Goal: Task Accomplishment & Management: Manage account settings

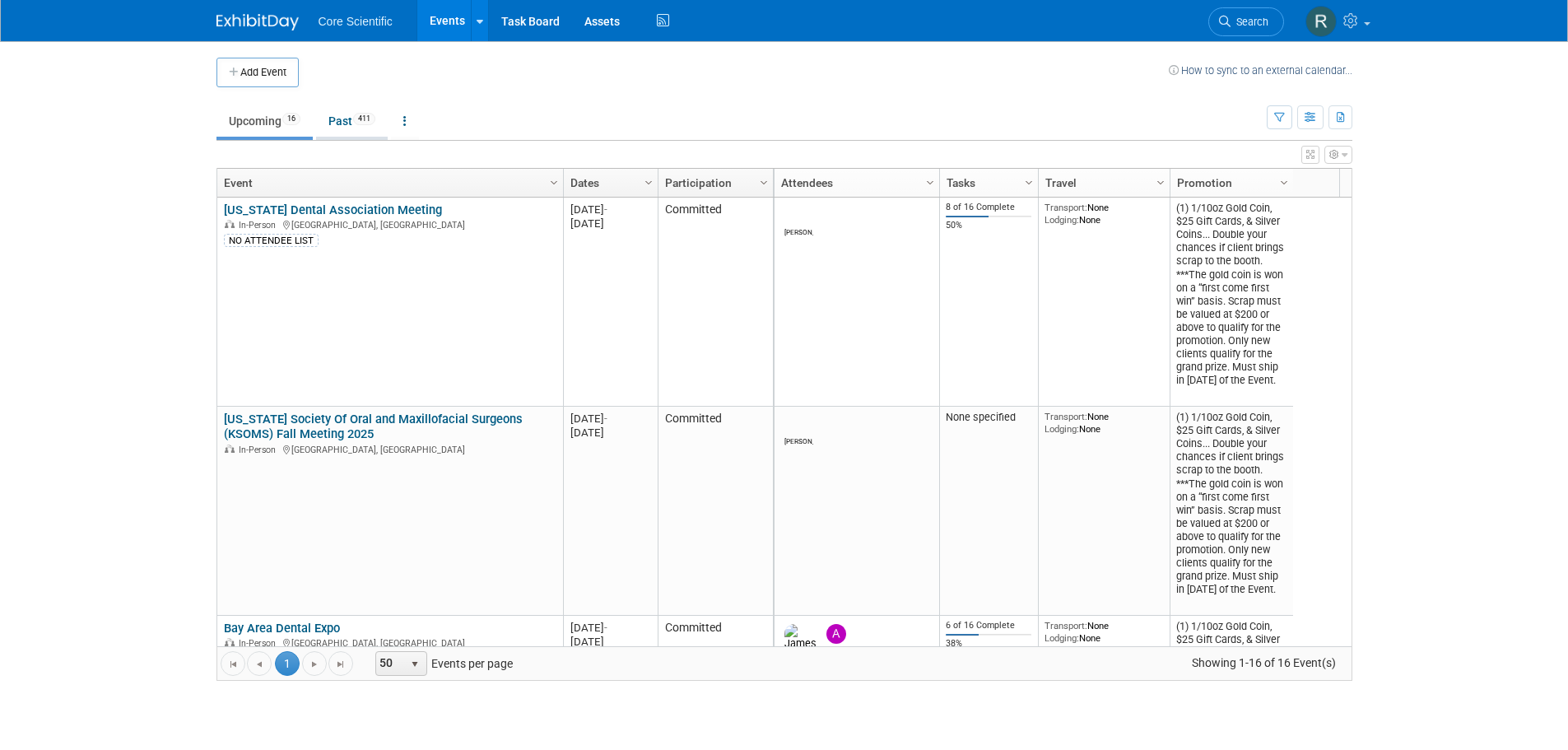
click at [343, 130] on link "Past 411" at bounding box center [352, 120] width 72 height 31
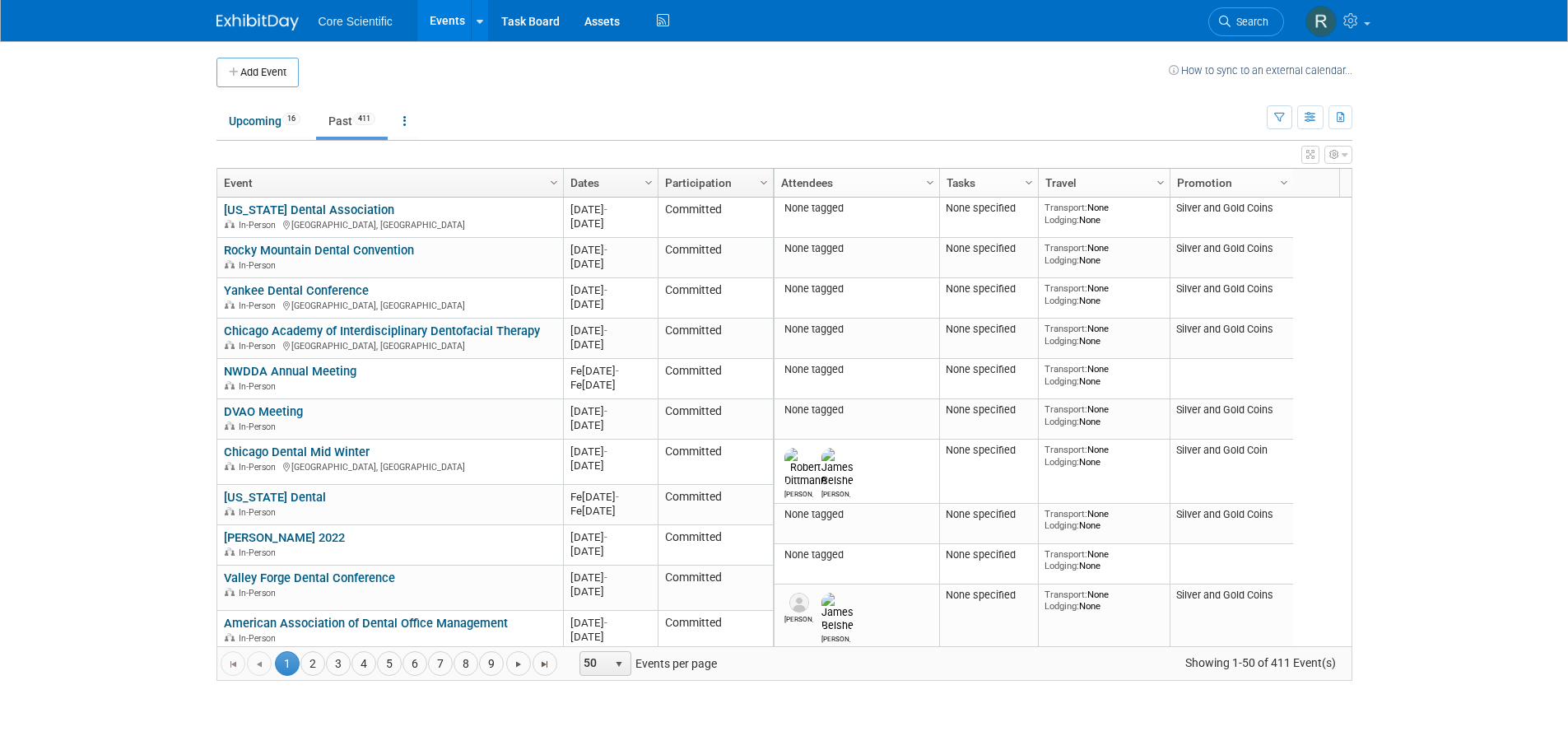
click at [636, 182] on link "Dates" at bounding box center [608, 183] width 77 height 28
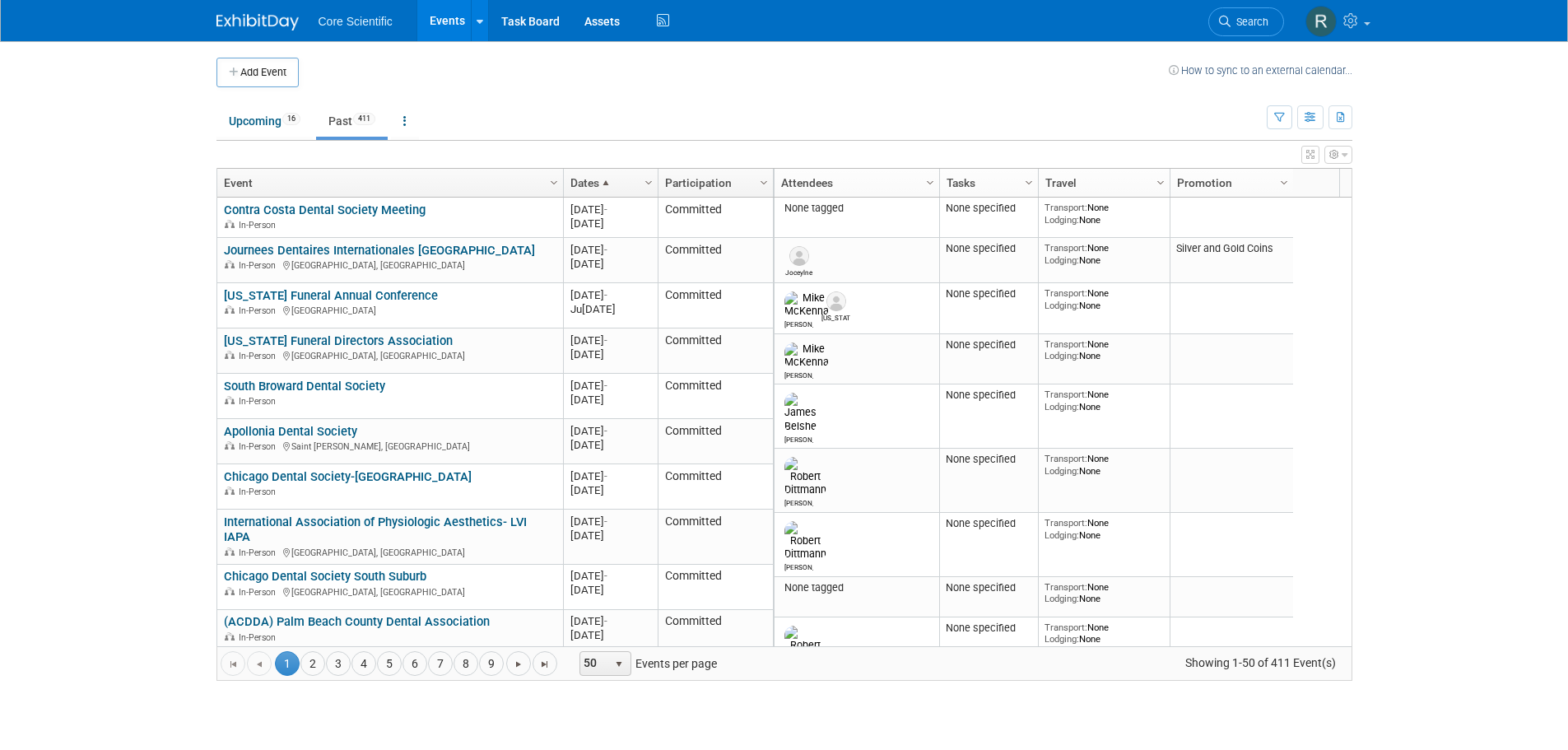
click at [636, 182] on link "Dates" at bounding box center [608, 183] width 77 height 28
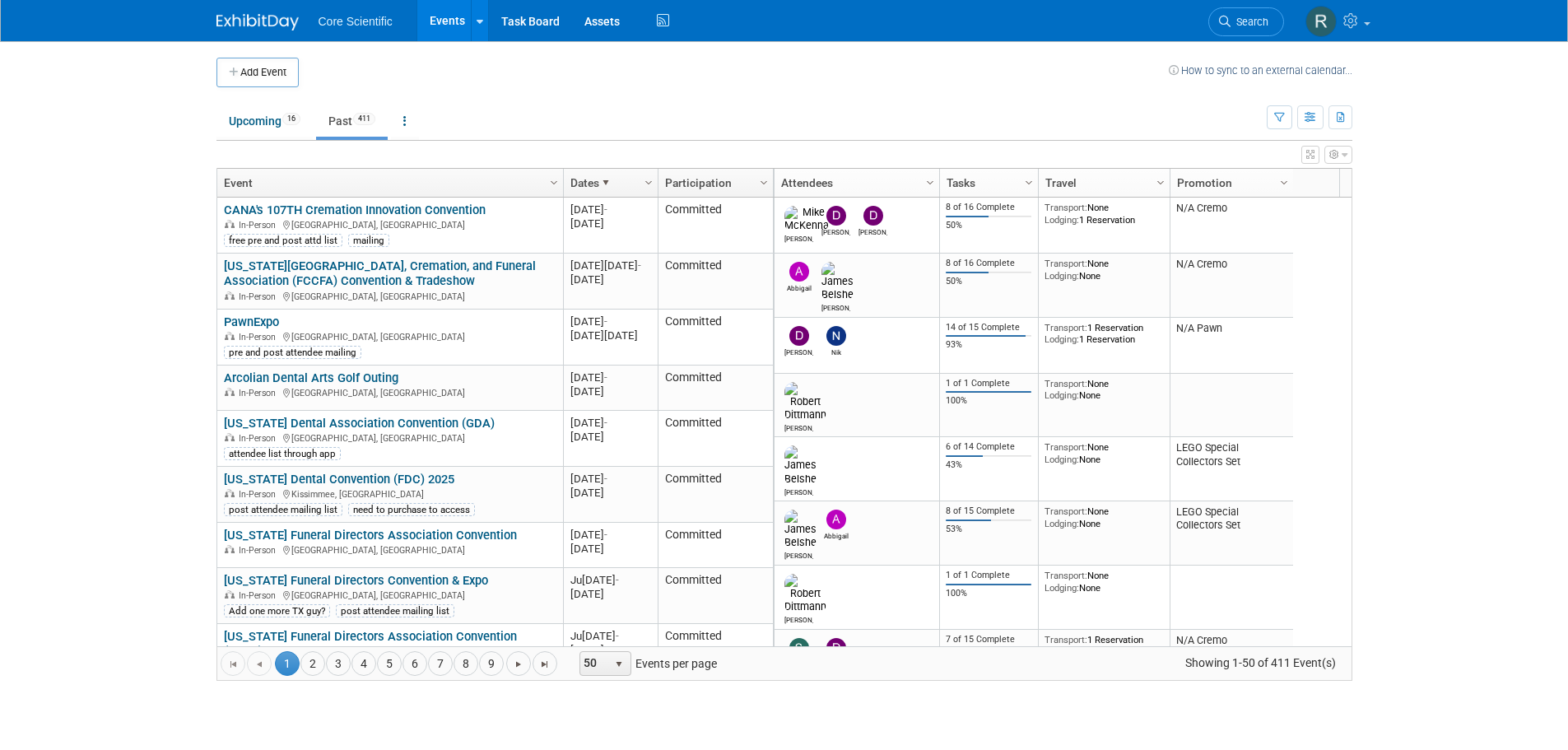
click at [79, 193] on body "Core Scientific Events Add Event Bulk Upload Events Shareable Event Boards Rece…" at bounding box center [784, 375] width 1568 height 750
click at [586, 179] on link "Dates" at bounding box center [608, 183] width 77 height 28
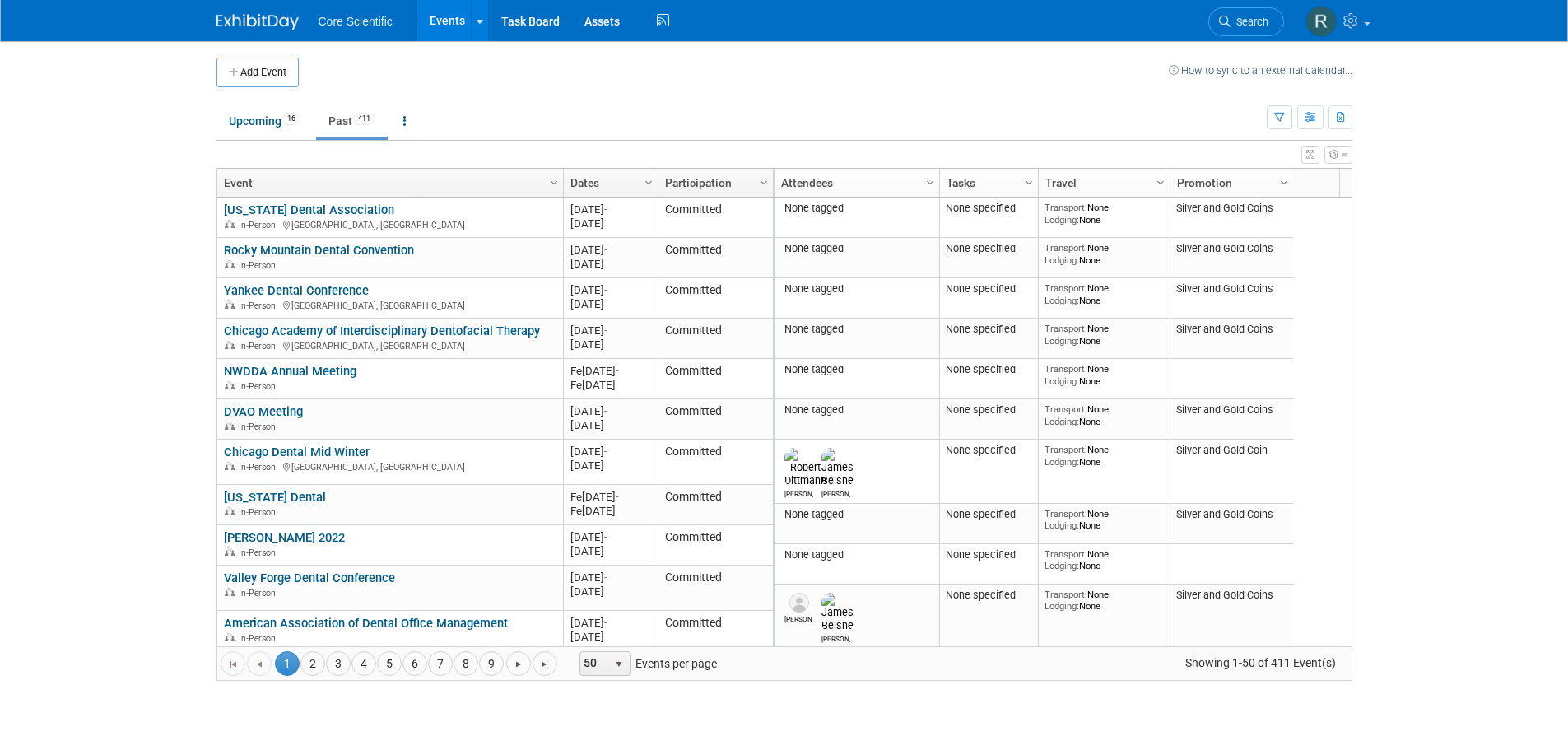
click at [586, 179] on link "Dates" at bounding box center [608, 183] width 77 height 28
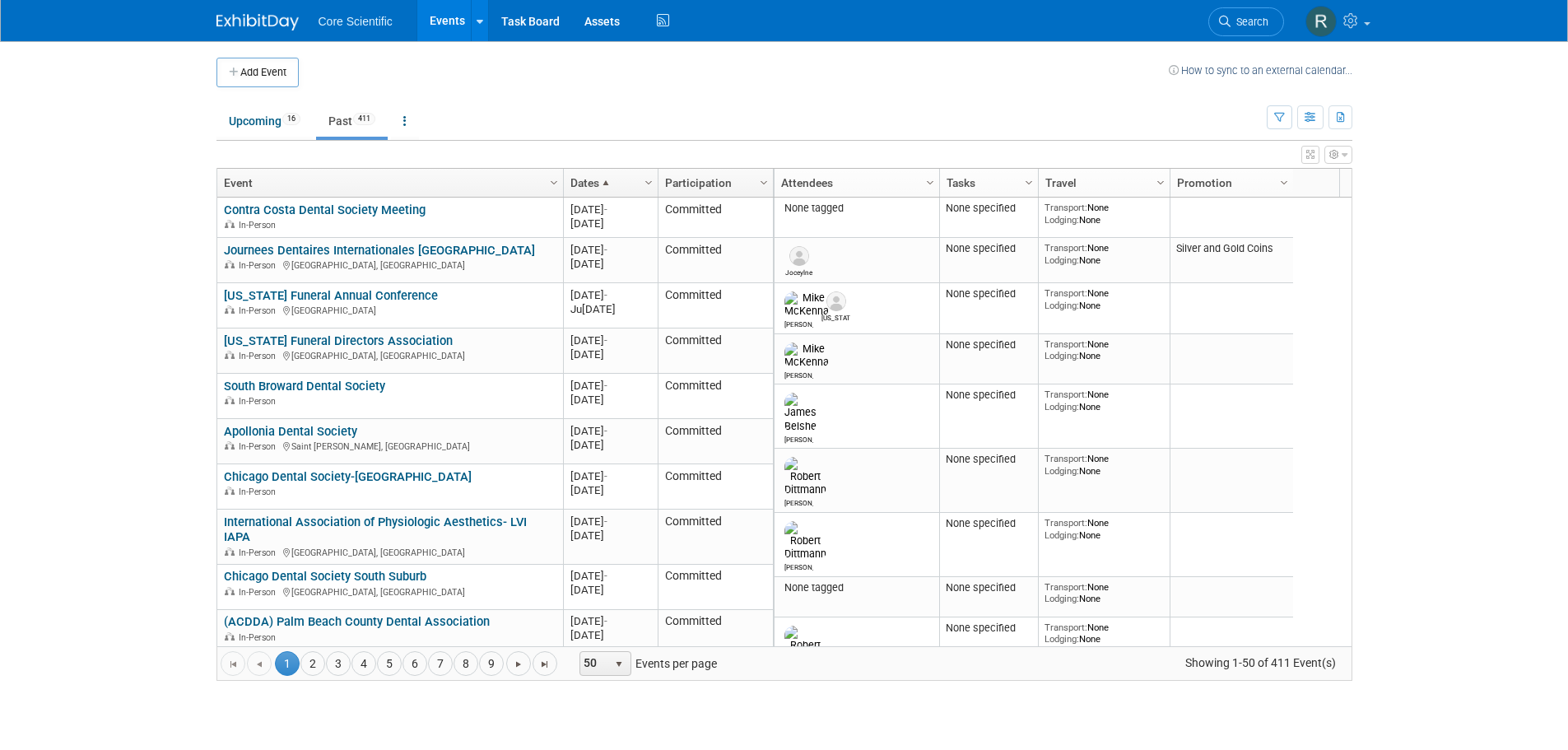
click at [586, 179] on link "Dates" at bounding box center [608, 183] width 77 height 28
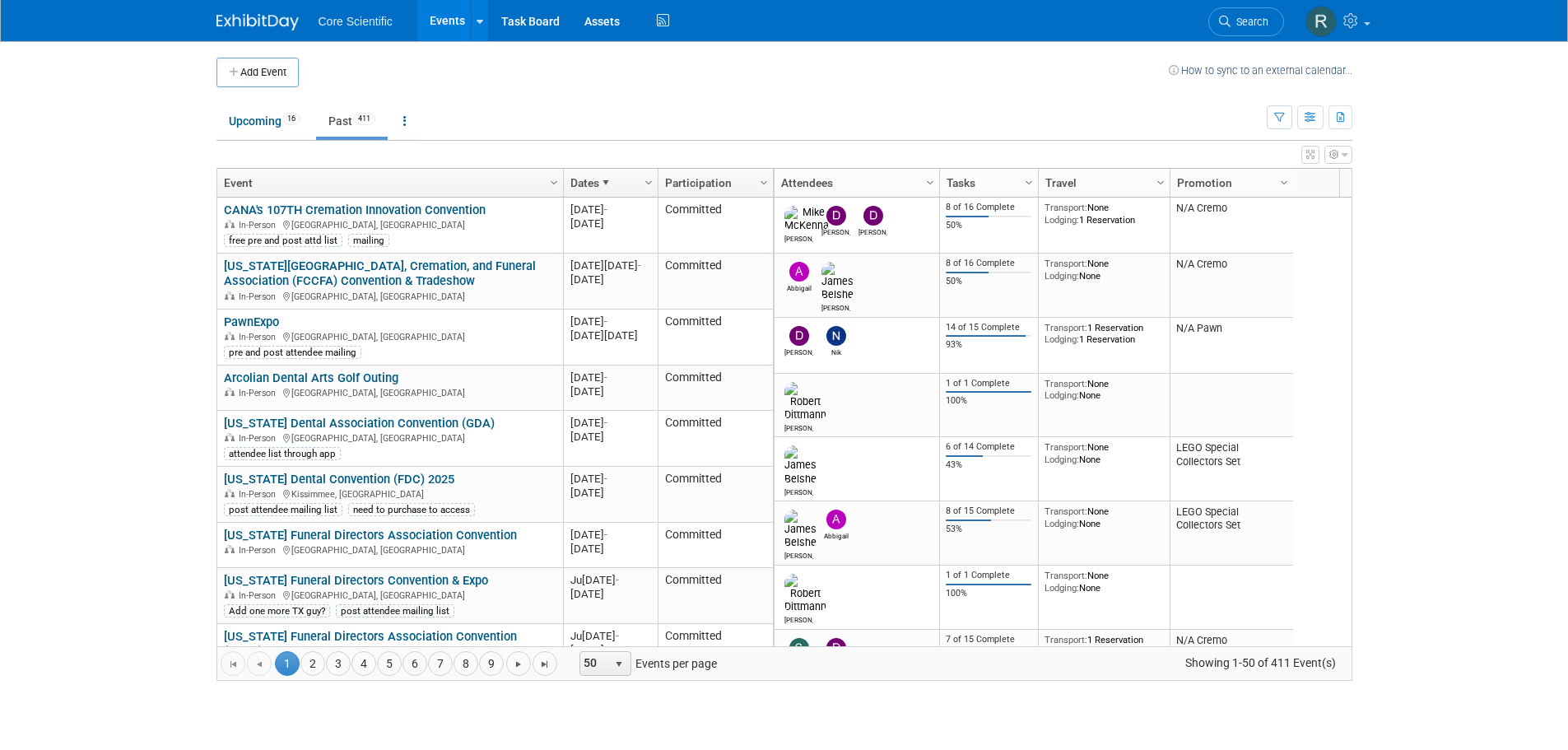
click at [624, 180] on link "Dates" at bounding box center [608, 183] width 77 height 28
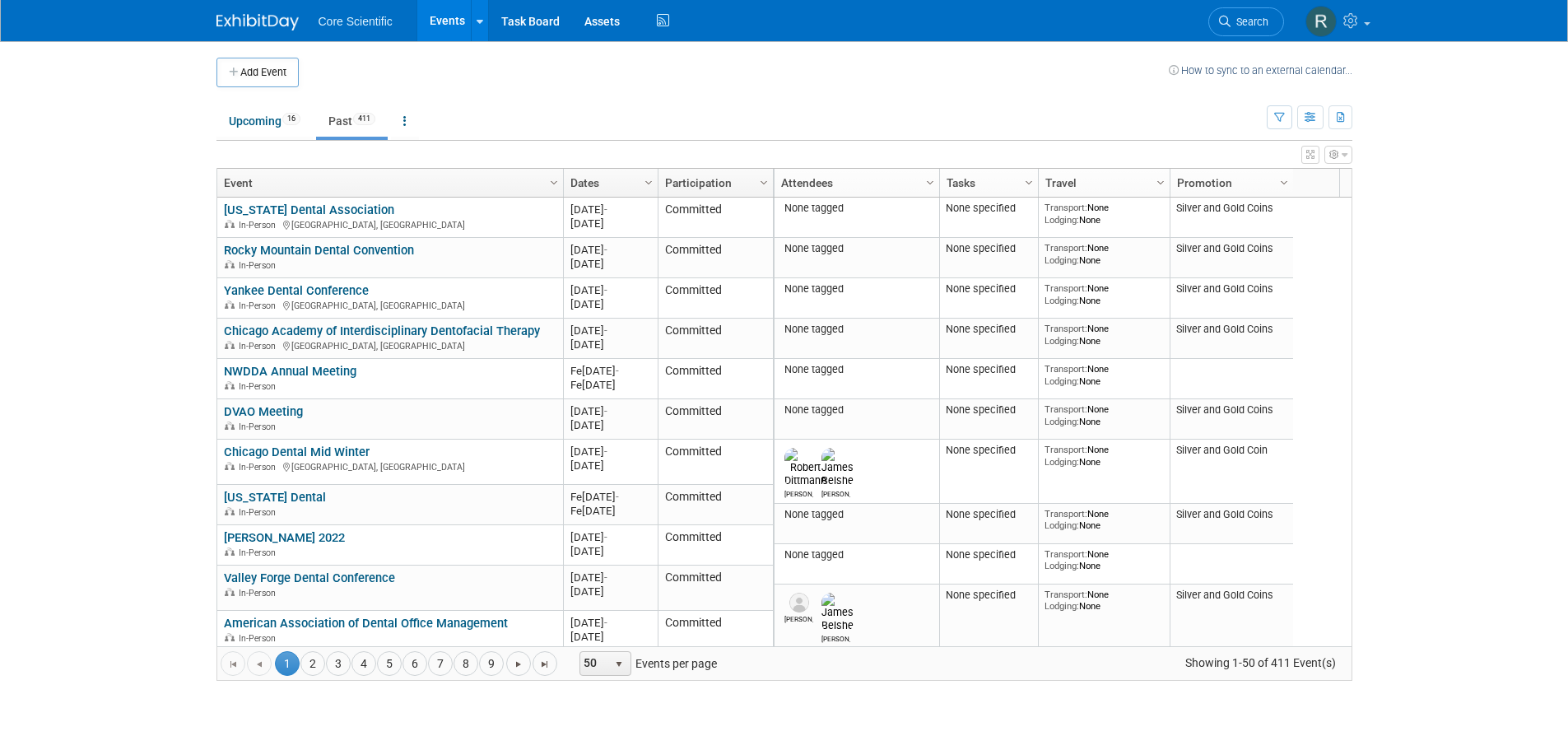
click at [624, 180] on link "Dates" at bounding box center [608, 183] width 77 height 28
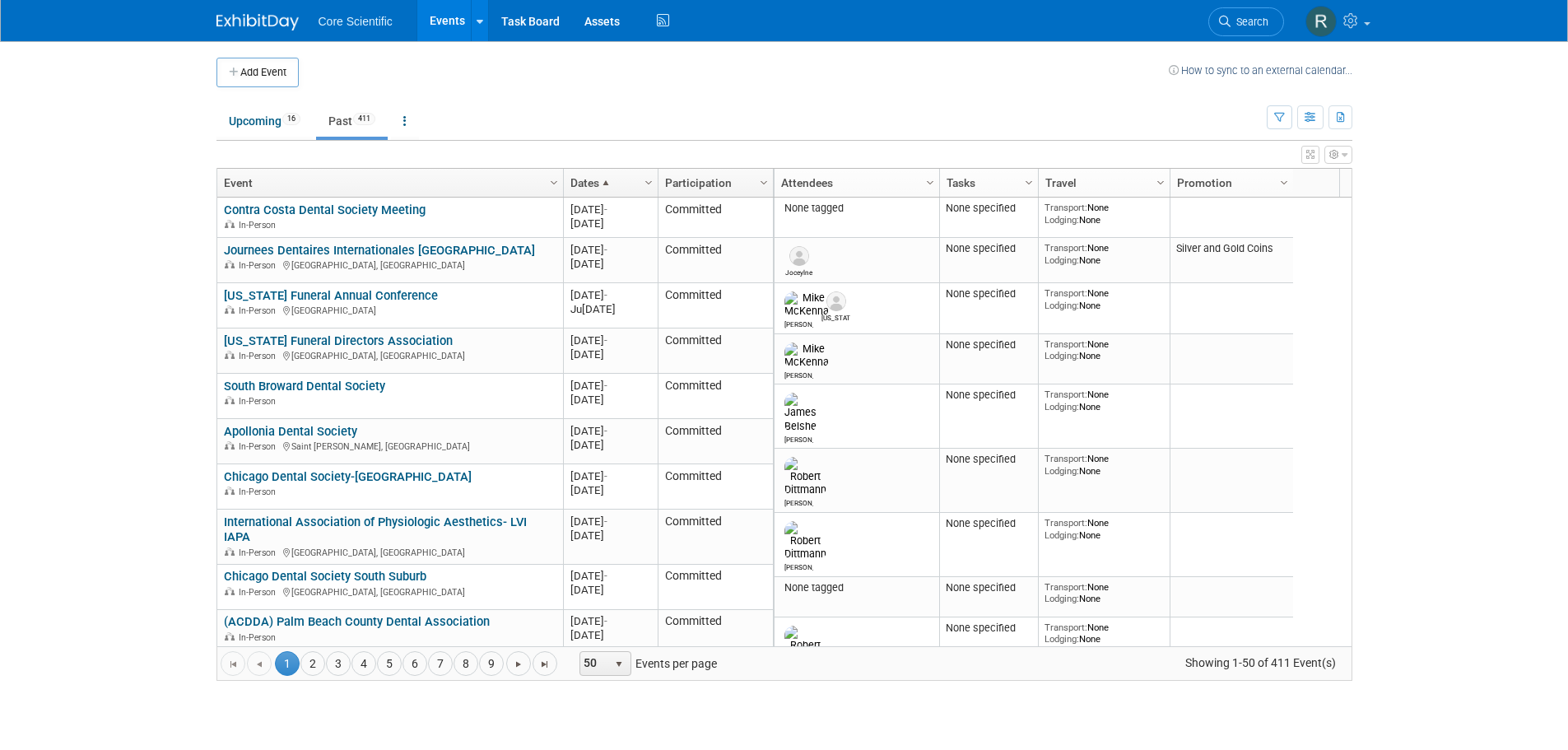
click at [624, 180] on link "Dates" at bounding box center [608, 183] width 77 height 28
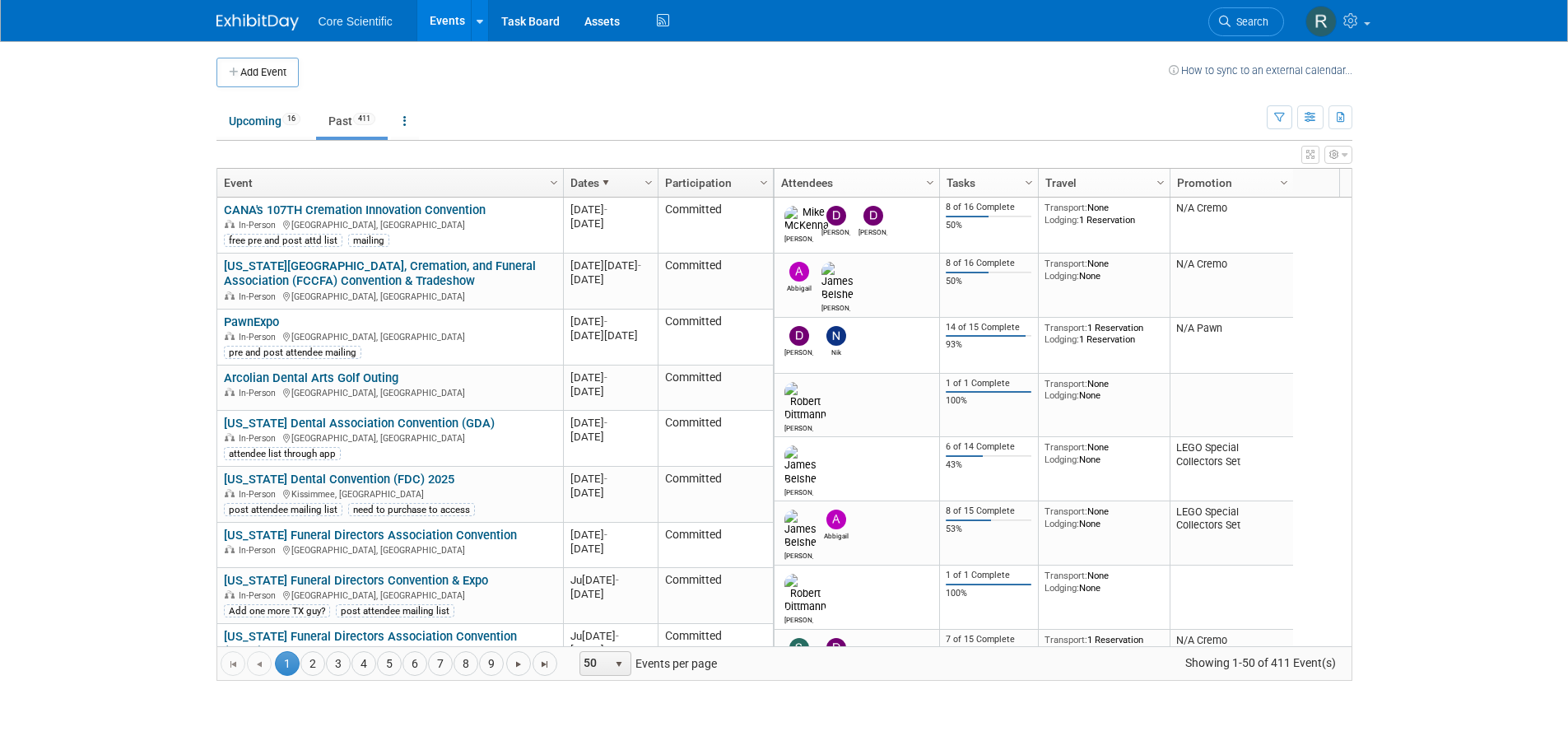
click at [624, 180] on link "Dates" at bounding box center [608, 183] width 77 height 28
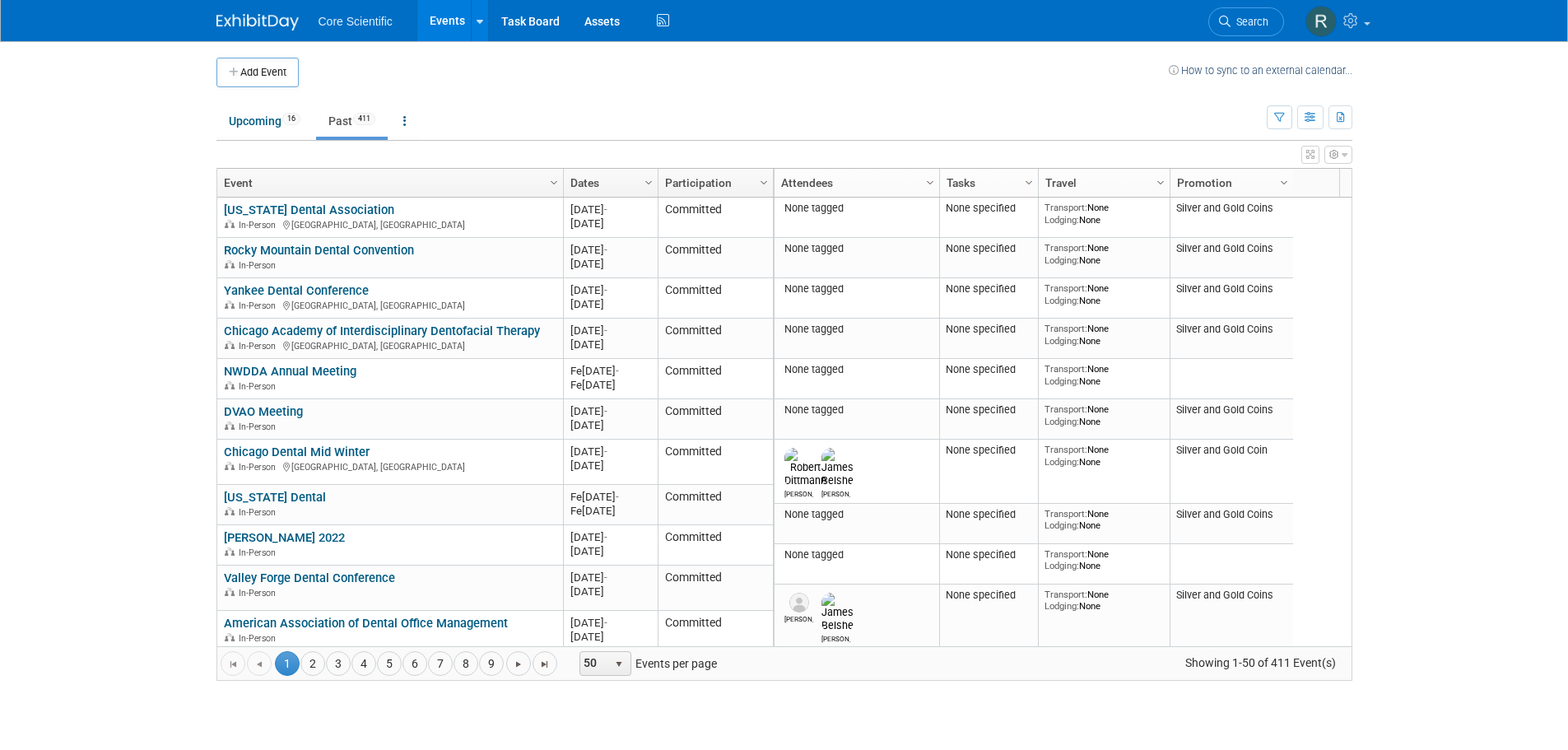
click at [624, 180] on link "Dates" at bounding box center [608, 183] width 77 height 28
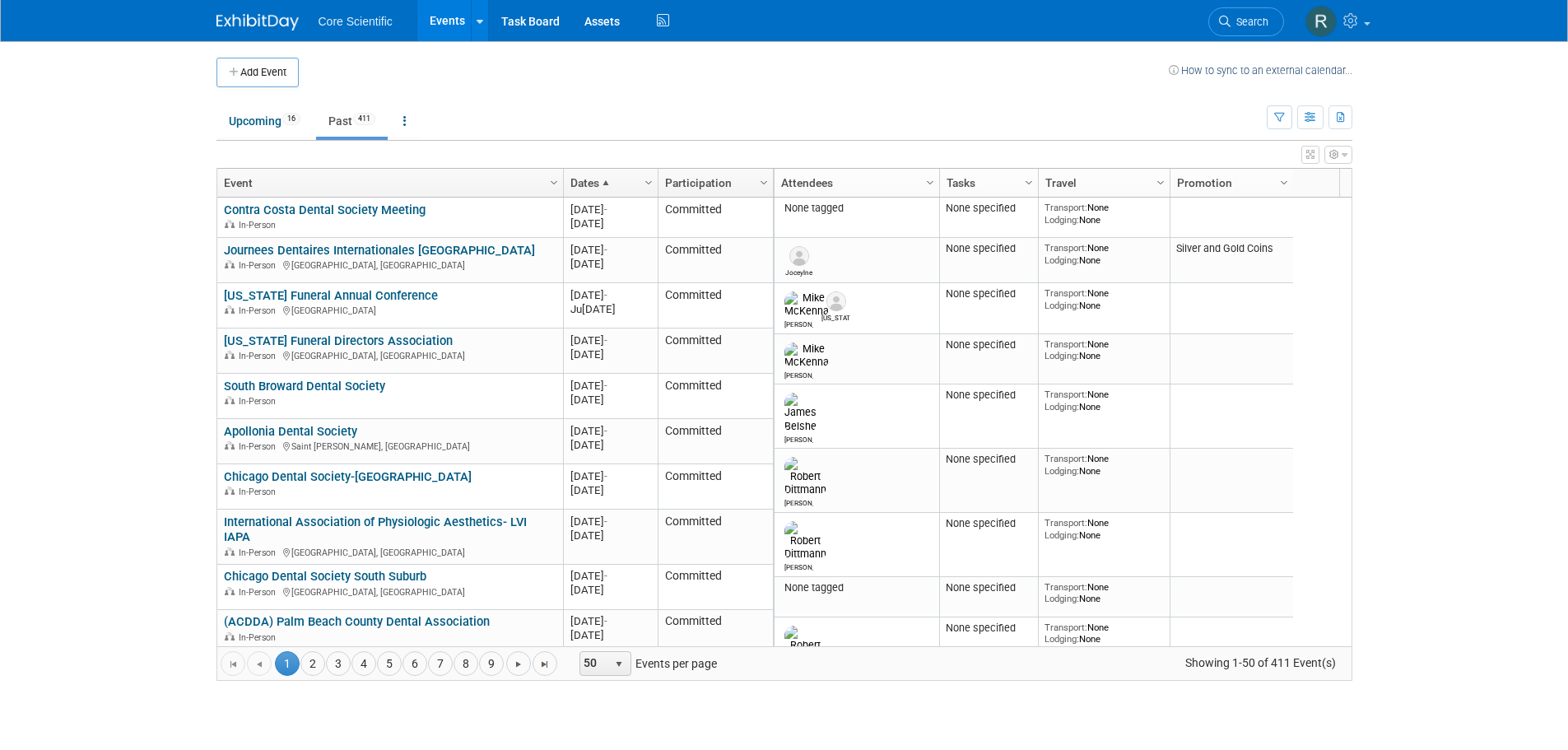
click at [624, 180] on link "Dates" at bounding box center [608, 183] width 77 height 28
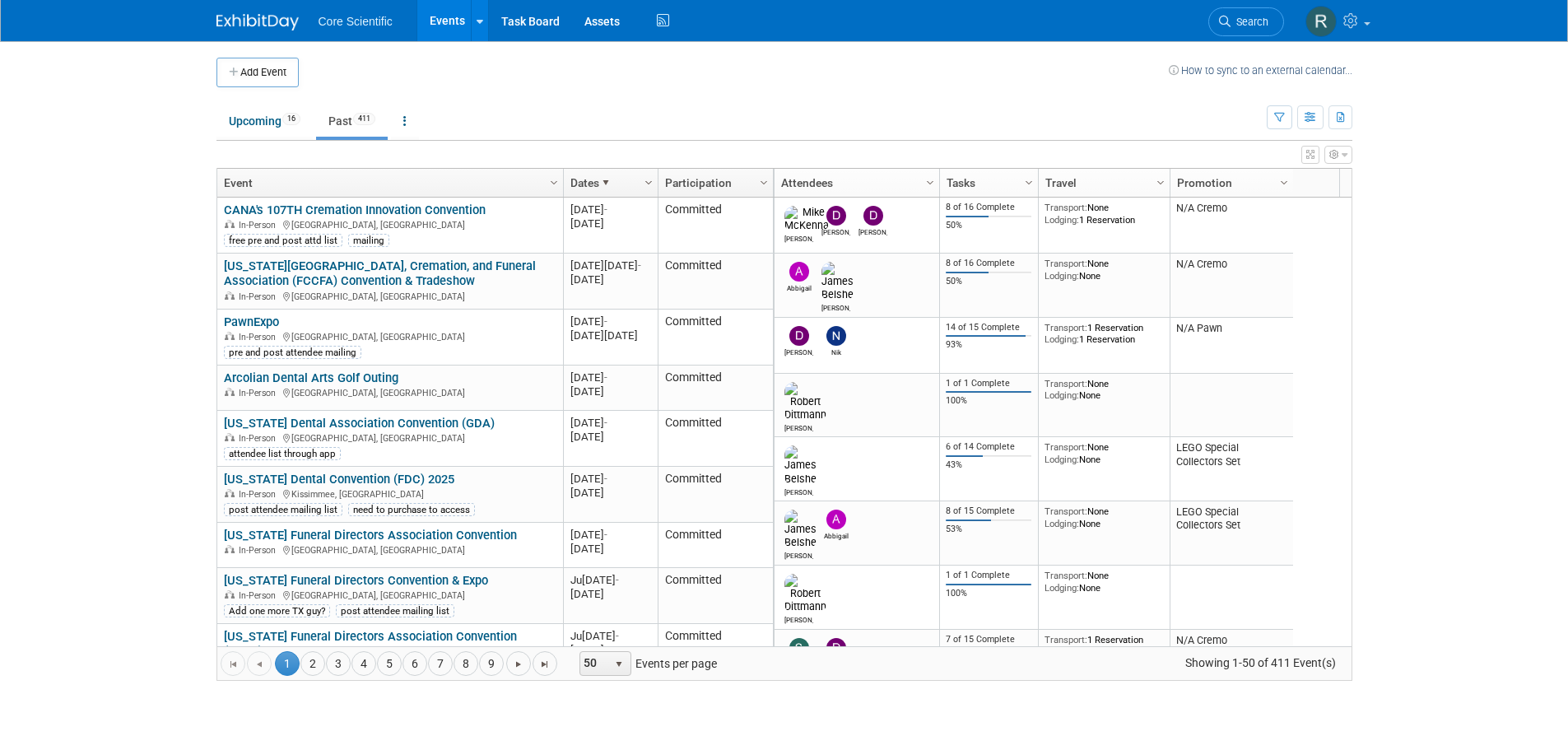
click at [644, 186] on span "Column Settings" at bounding box center [648, 182] width 13 height 13
click at [688, 127] on ul "Upcoming 16 Past 411 All Events 427 Past and Upcoming Grouped Annually Events g…" at bounding box center [742, 122] width 1050 height 37
click at [316, 662] on link "2" at bounding box center [313, 664] width 25 height 25
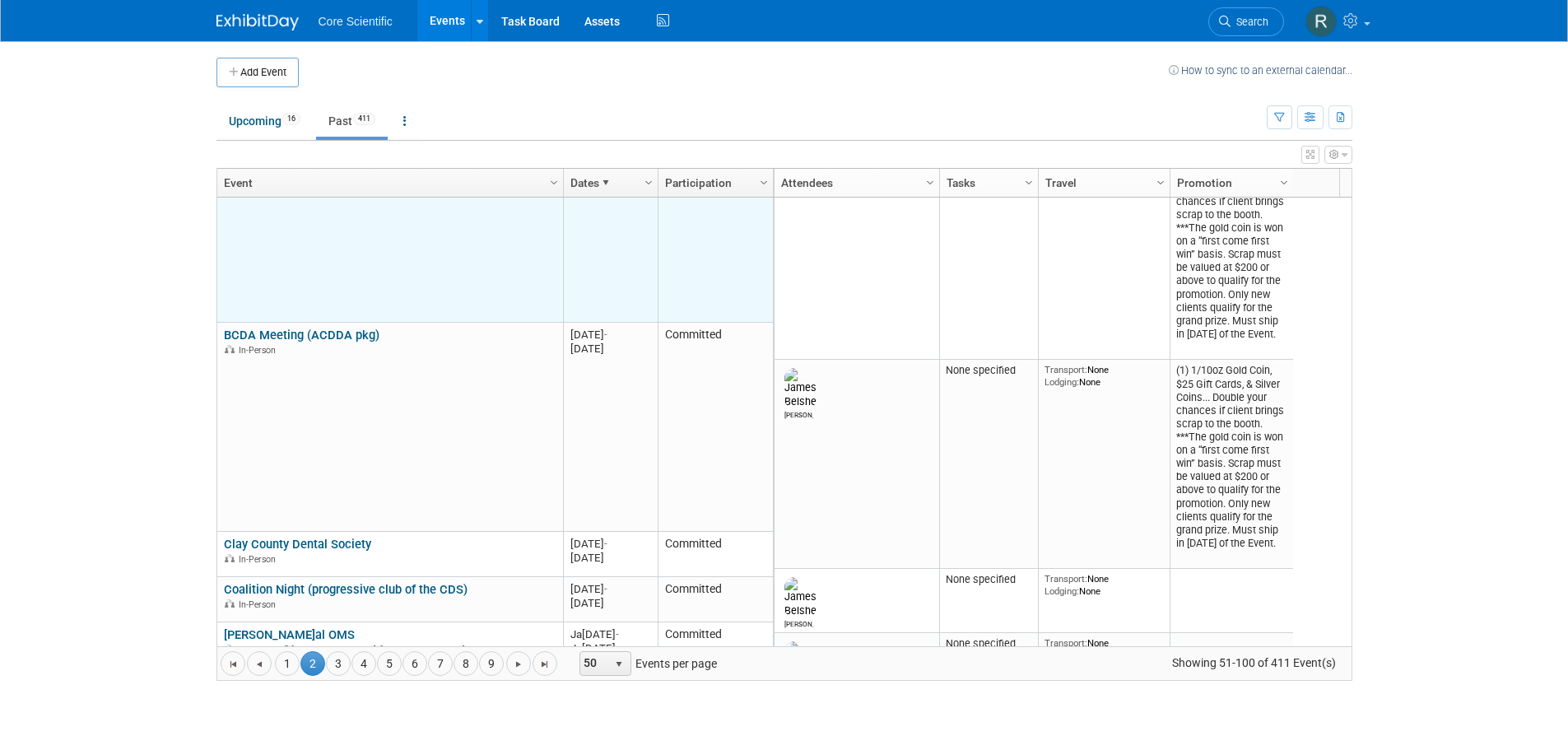
scroll to position [692, 0]
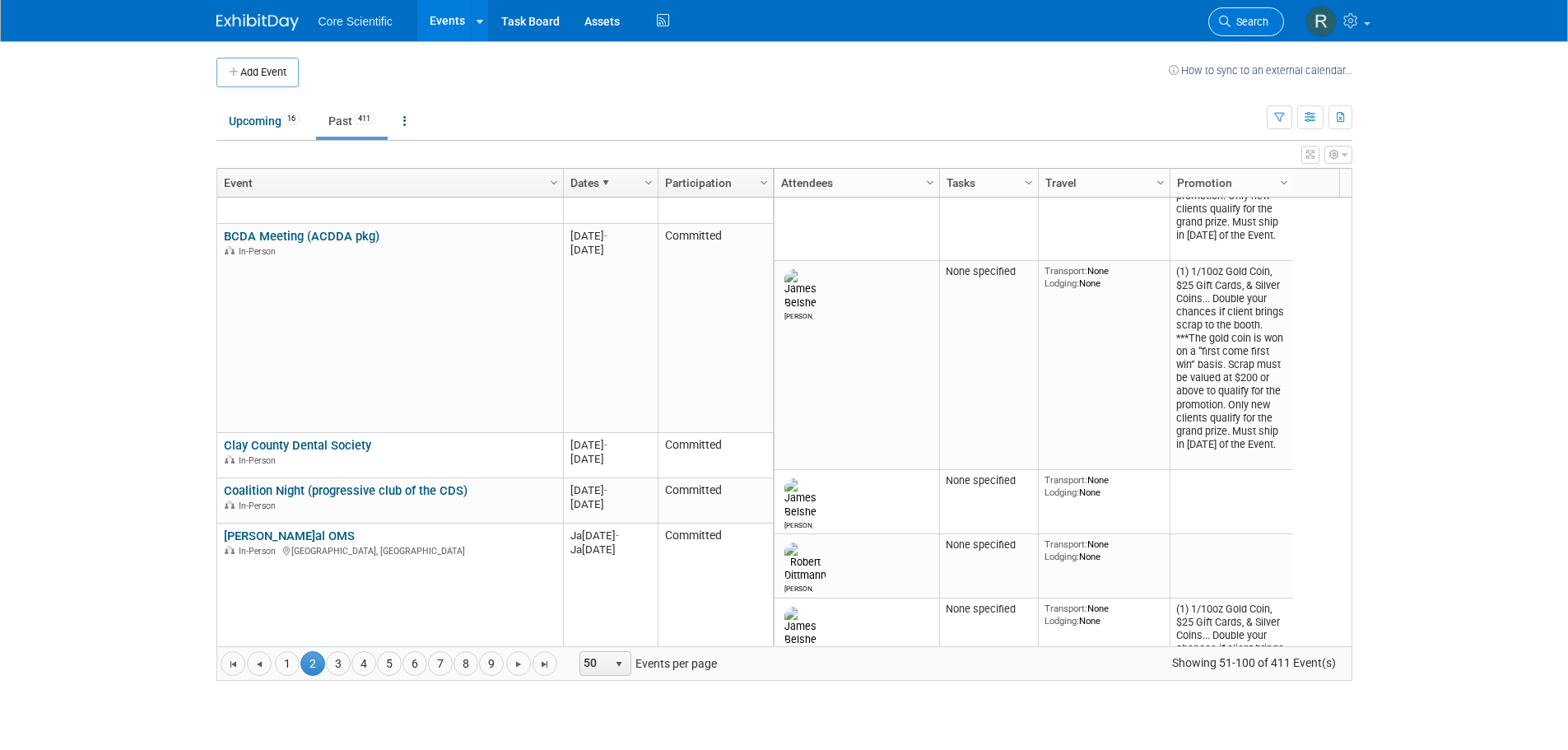
click at [1251, 15] on link "Search" at bounding box center [1246, 21] width 76 height 29
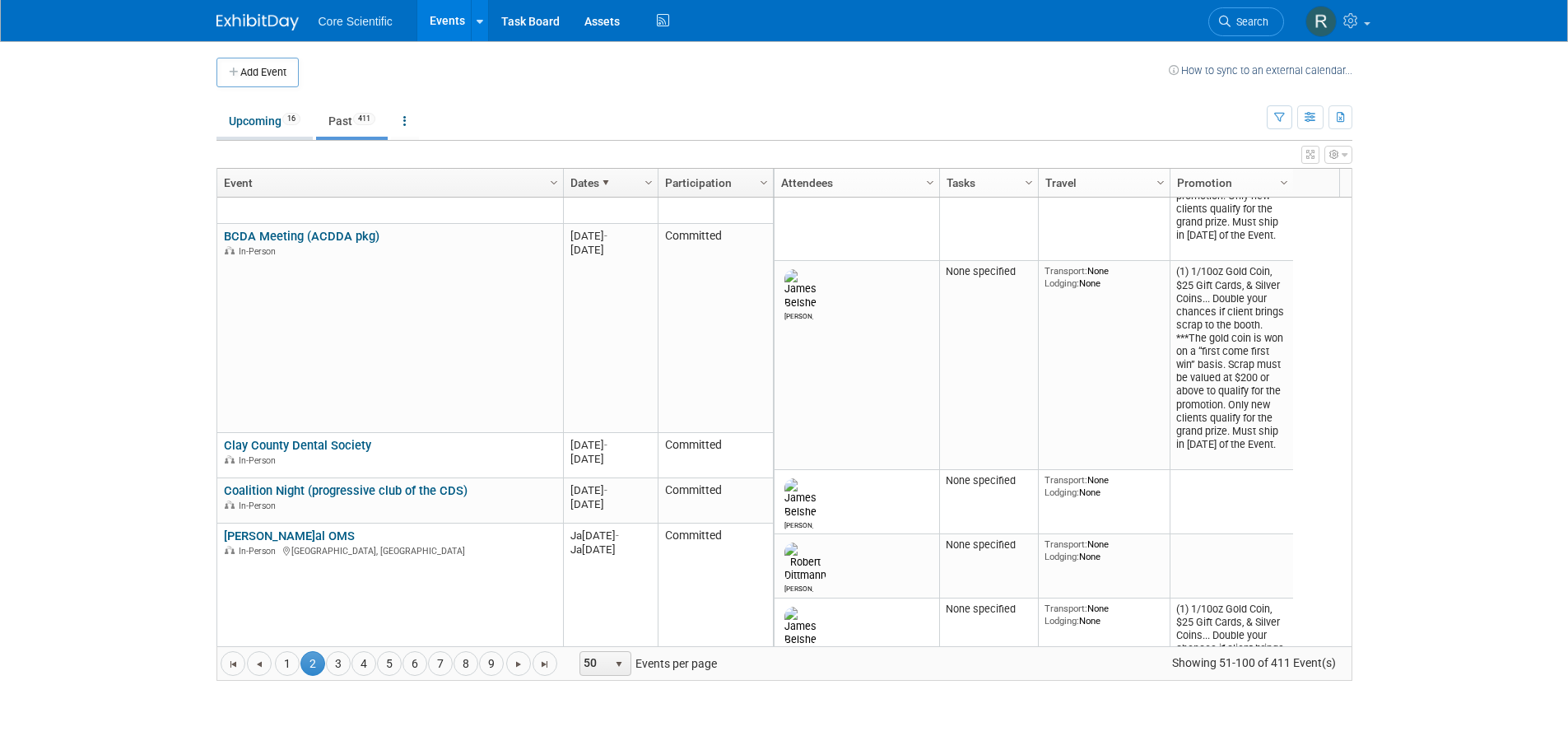
click at [259, 134] on link "Upcoming 16" at bounding box center [264, 120] width 96 height 31
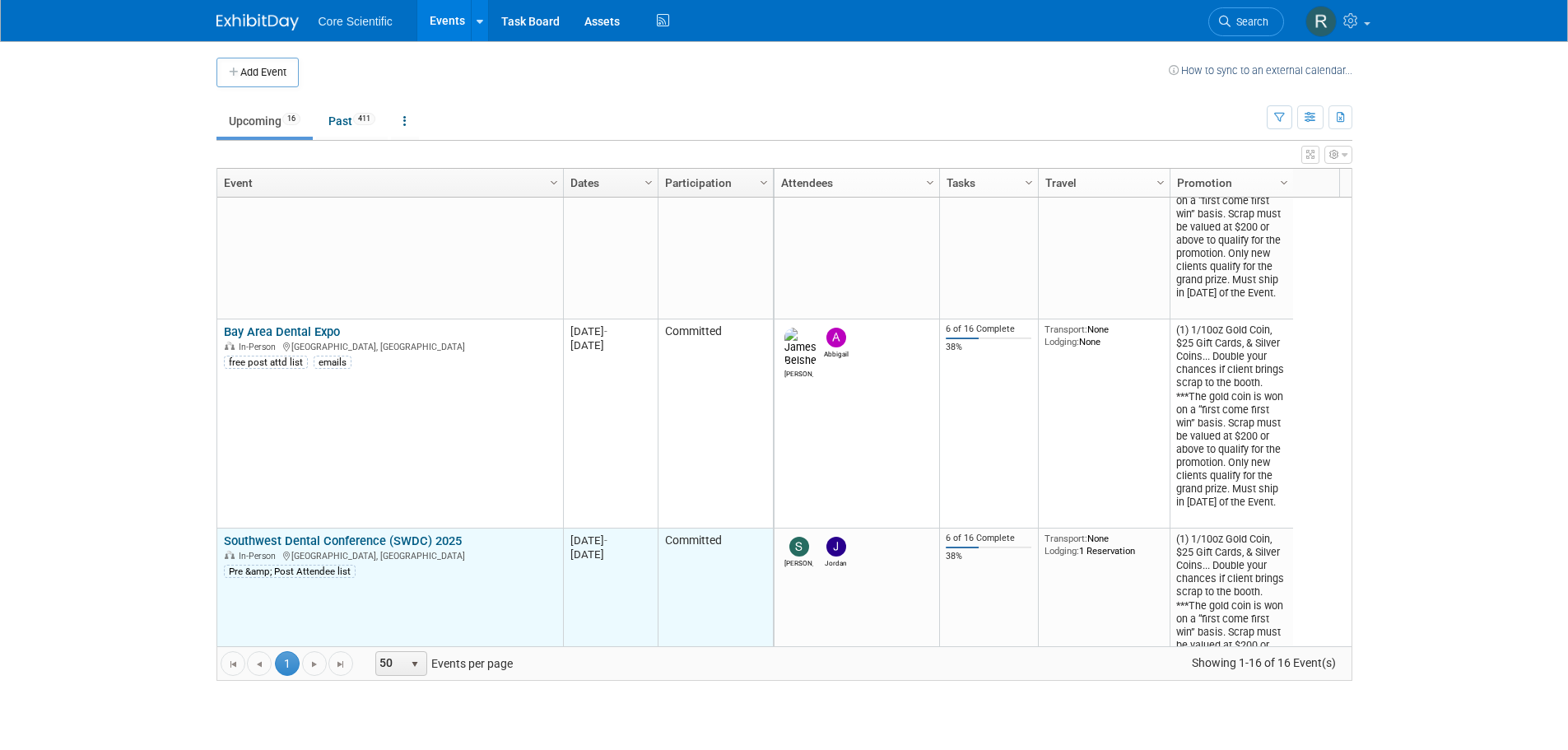
scroll to position [593, 0]
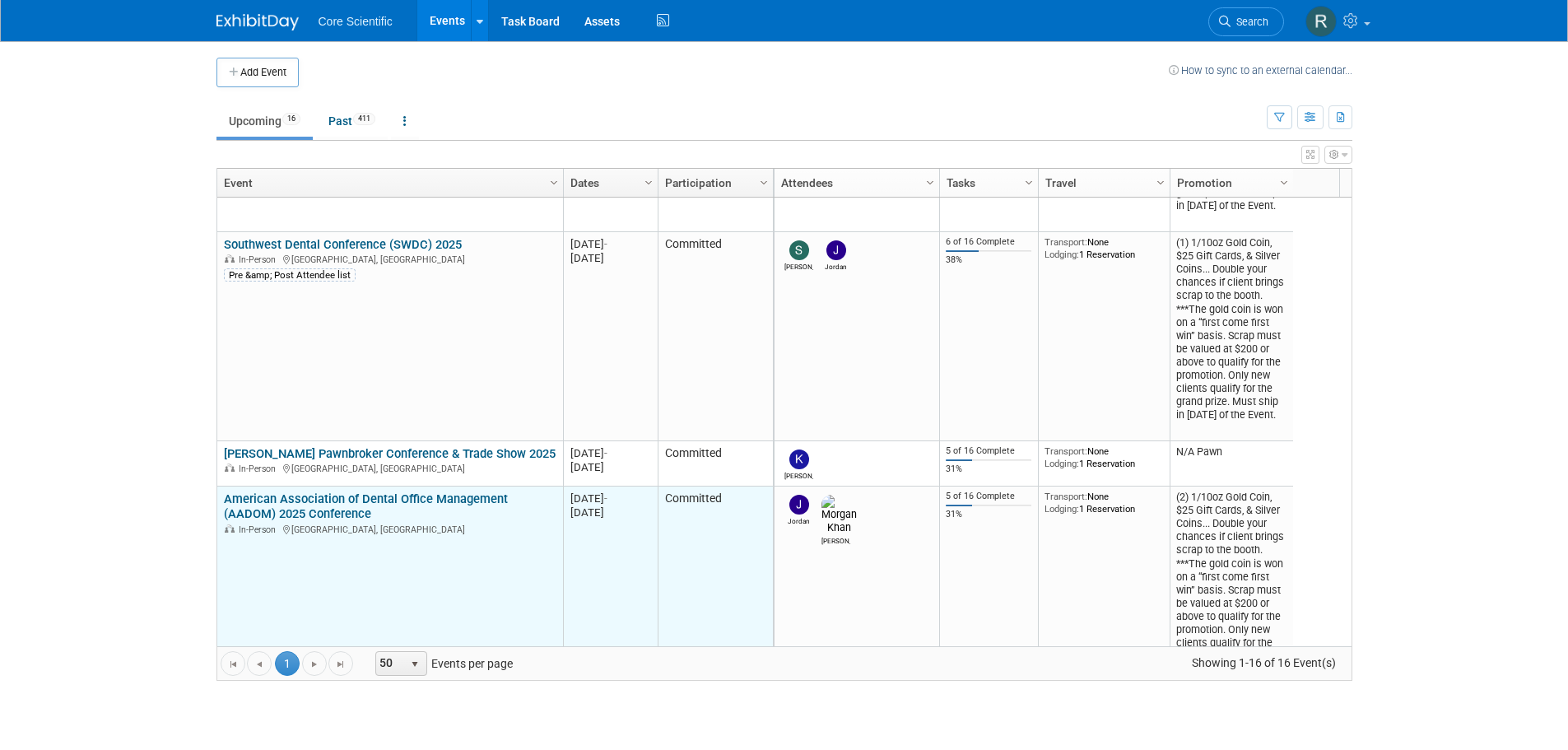
click at [341, 494] on link "American Association of Dental Office Management (AADOM) 2025 Conference" at bounding box center [365, 507] width 284 height 30
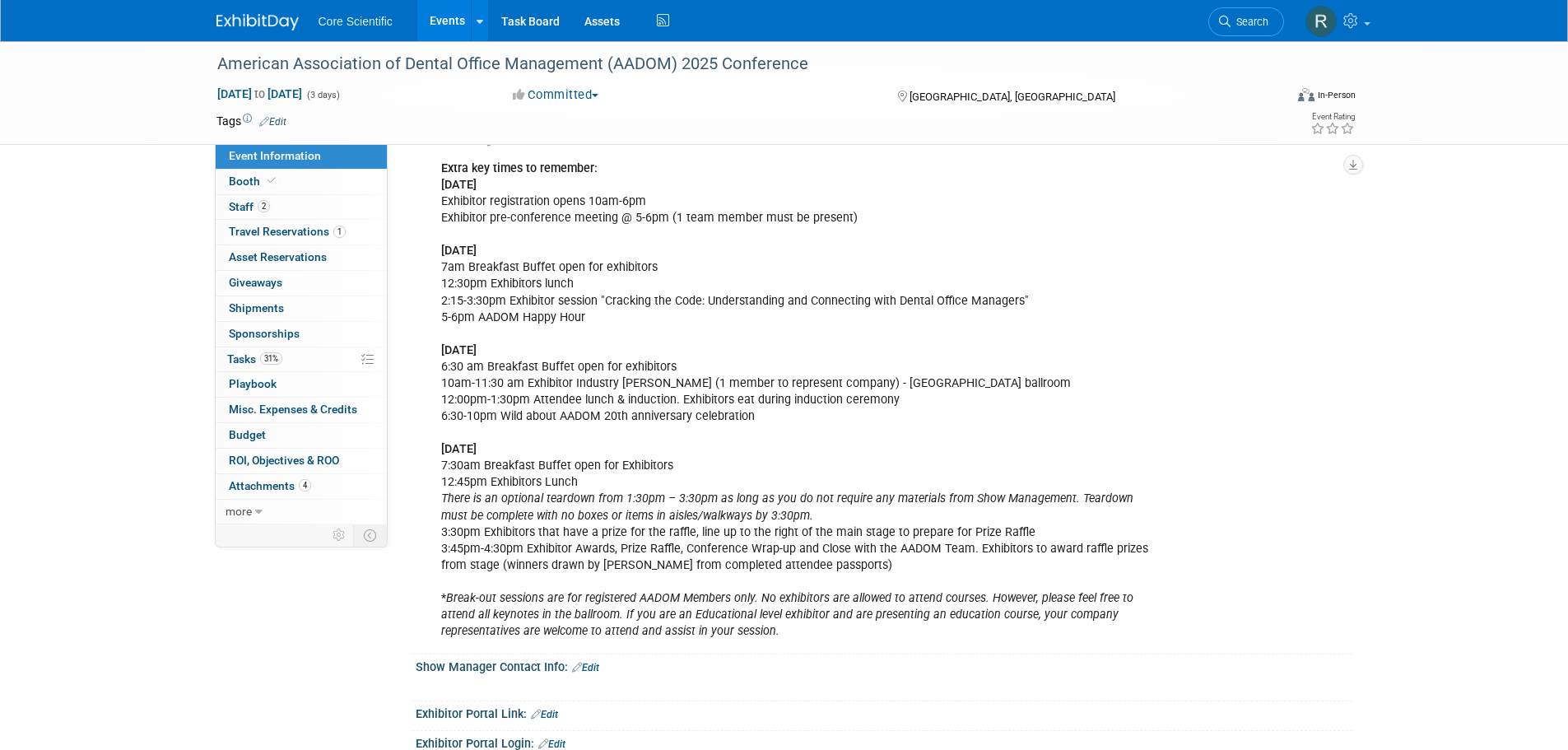
scroll to position [741, 0]
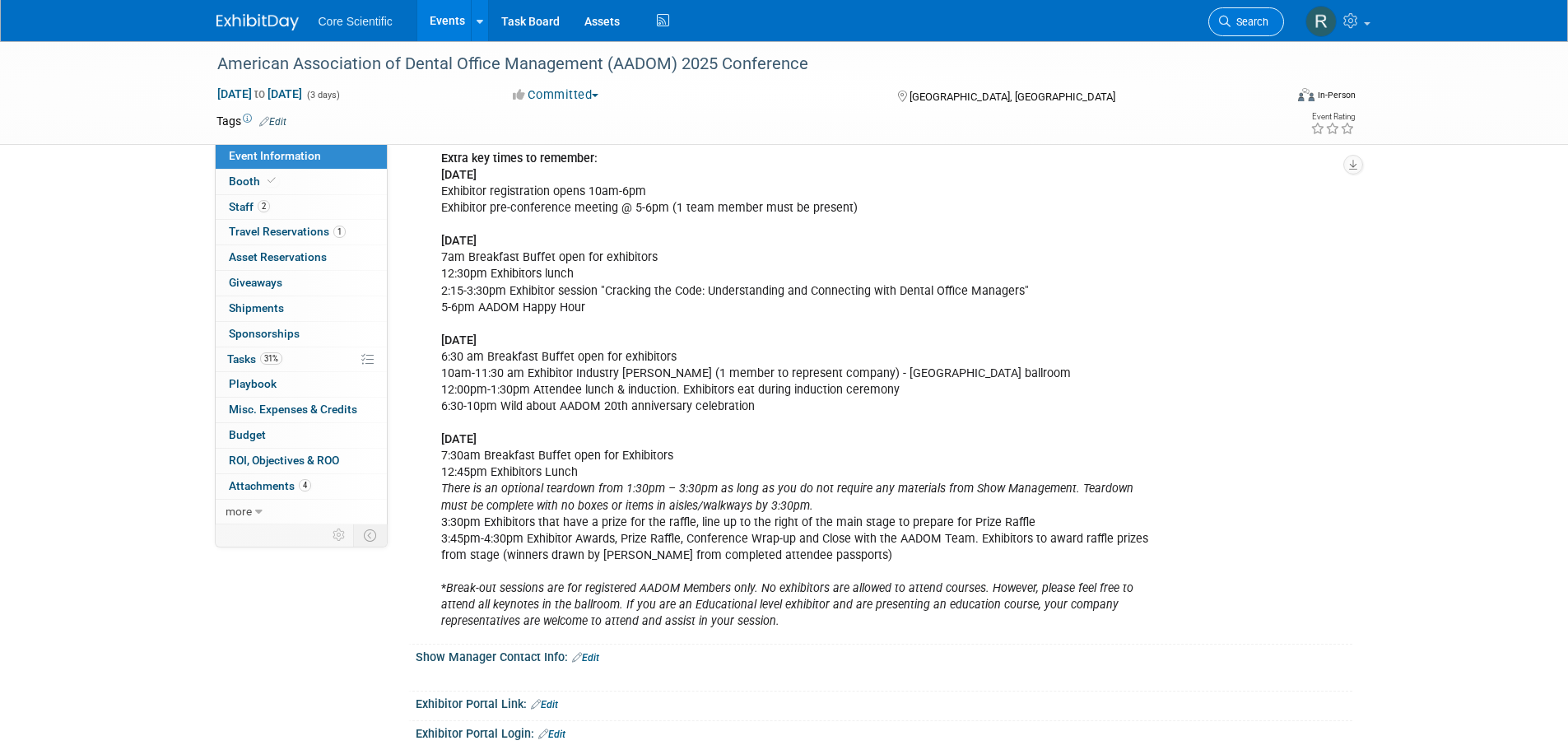
click at [1256, 23] on span "Search" at bounding box center [1249, 22] width 38 height 12
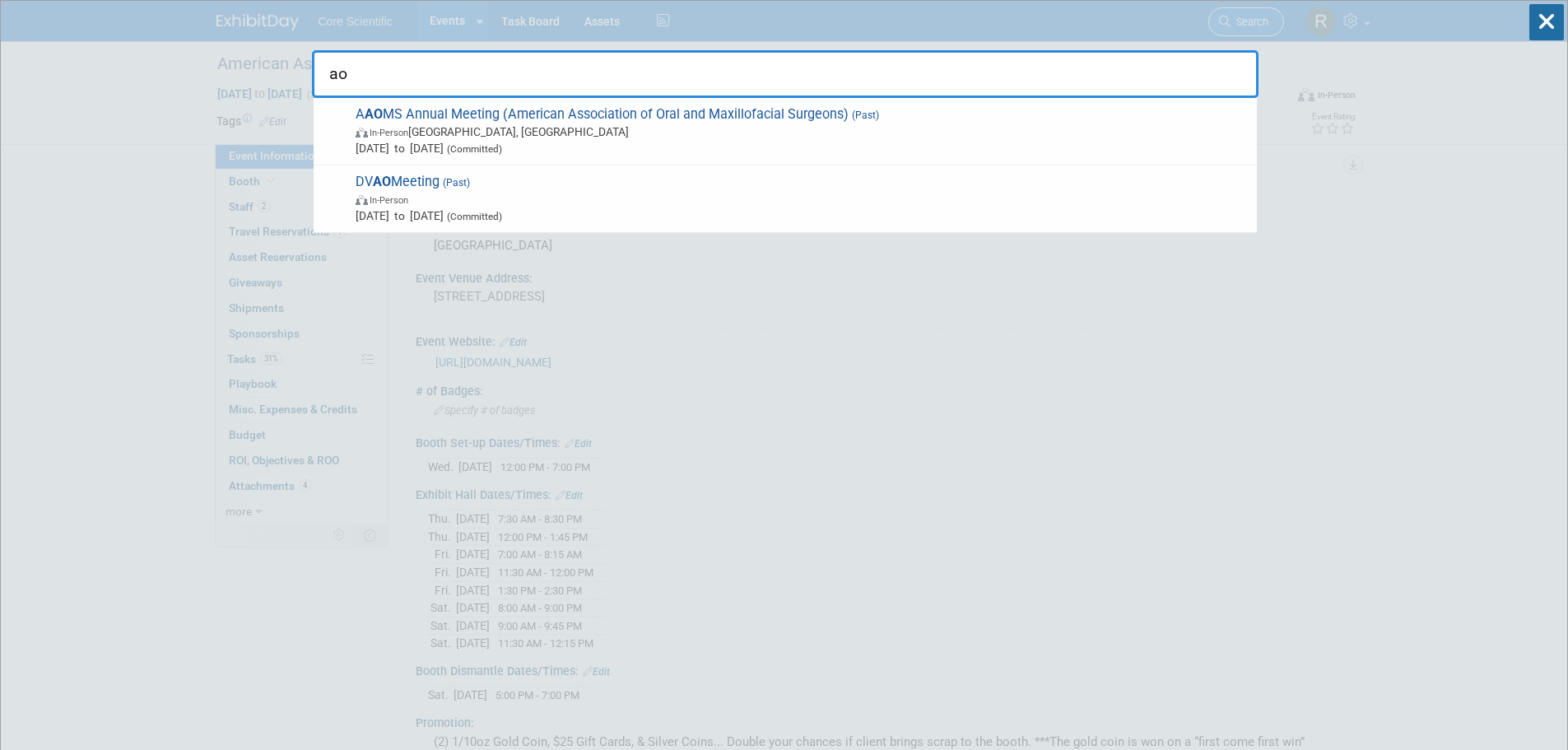
type input "a"
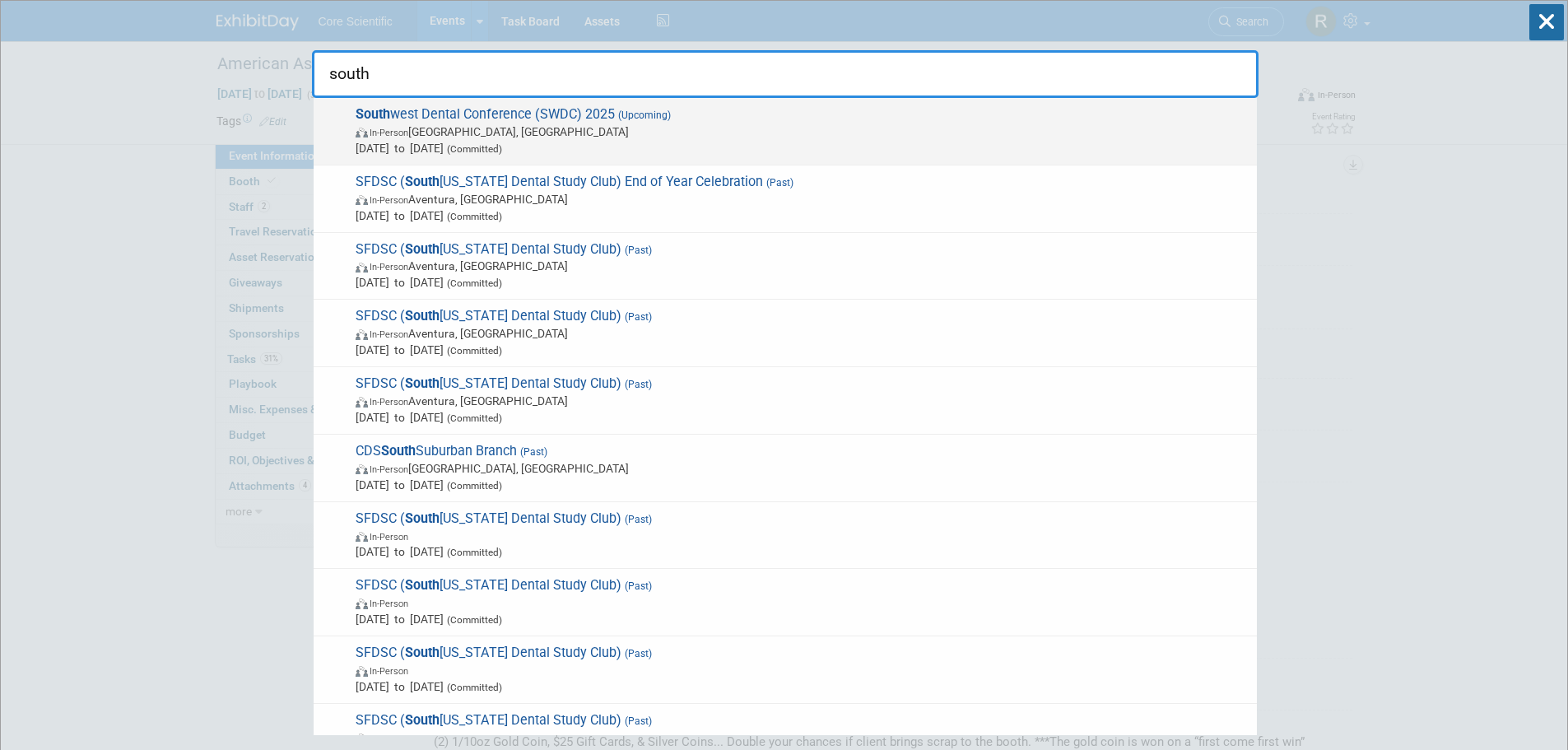
type input "south"
click at [737, 124] on span "In-Person Dallas, TX" at bounding box center [802, 132] width 893 height 17
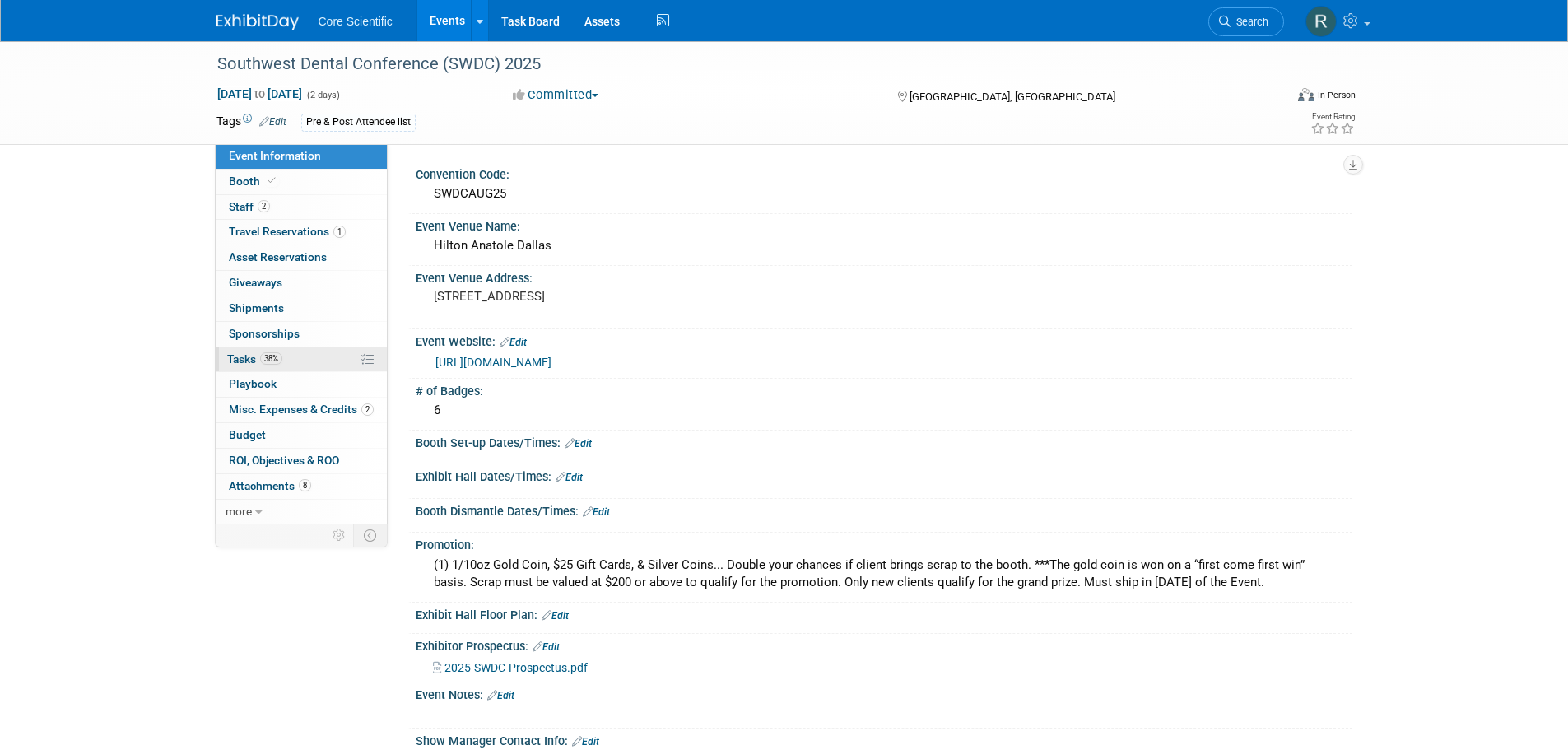
click at [270, 360] on span "38%" at bounding box center [270, 359] width 22 height 12
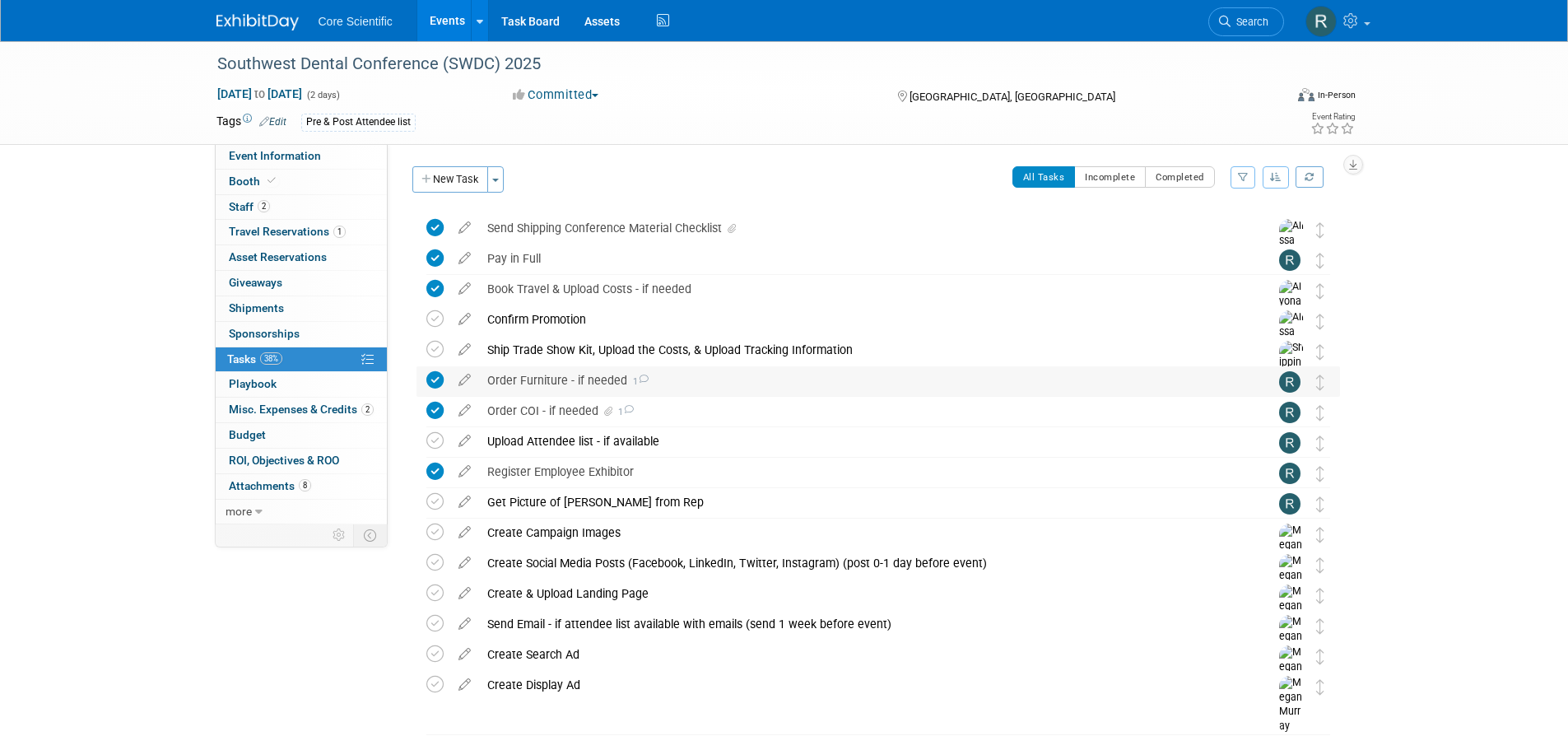
click at [630, 382] on span "1" at bounding box center [638, 382] width 21 height 11
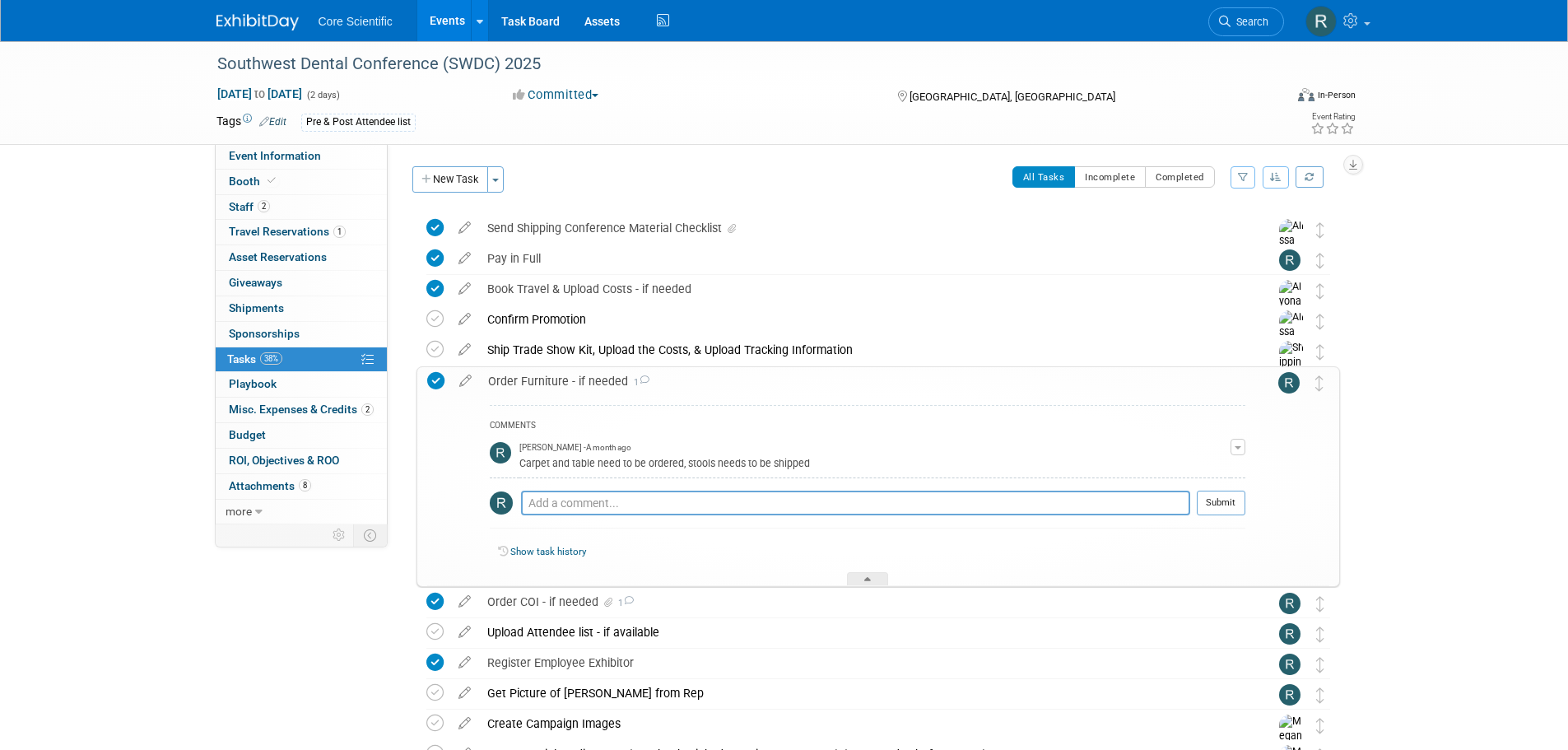
click at [630, 382] on span "1" at bounding box center [639, 383] width 21 height 11
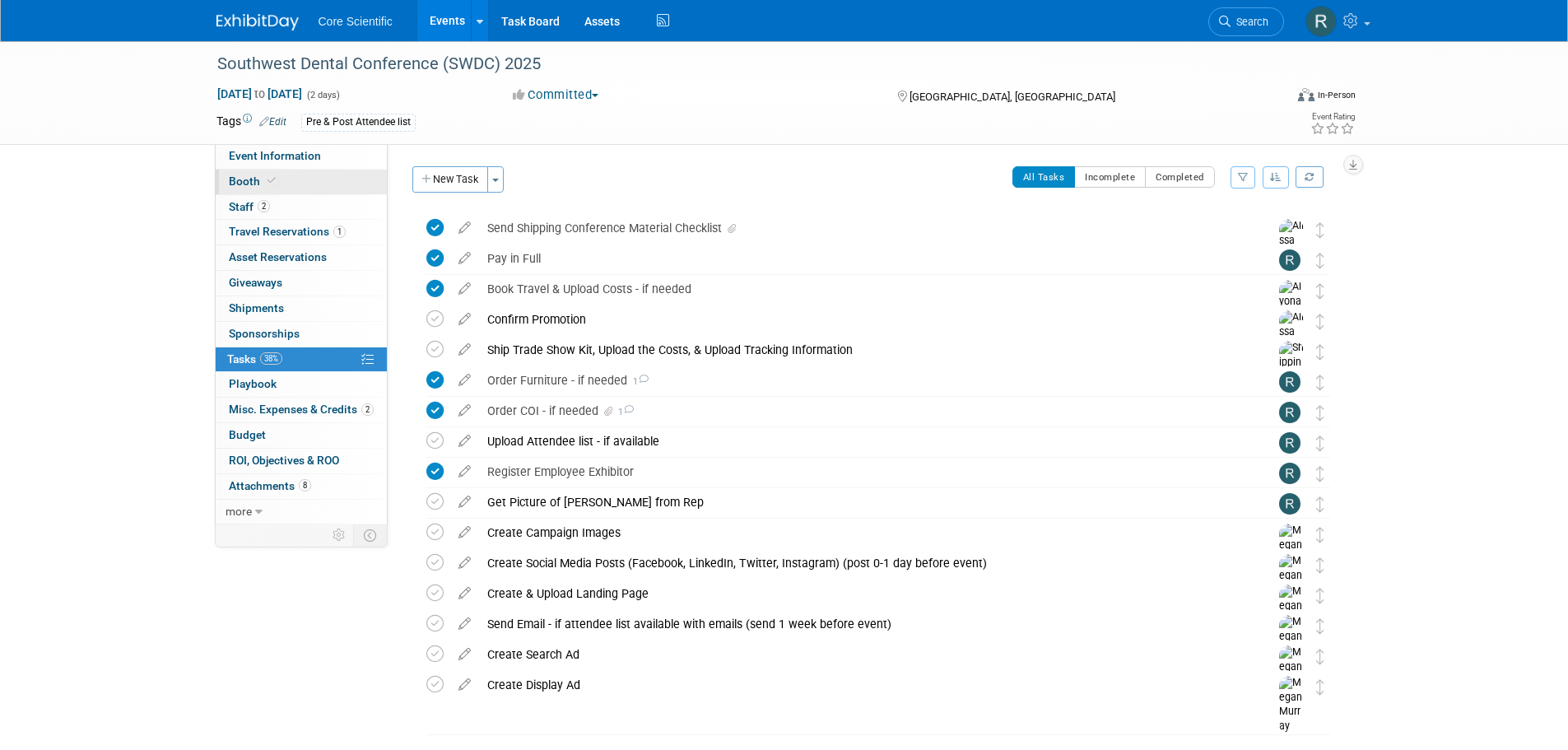
click at [284, 178] on link "Booth" at bounding box center [301, 182] width 171 height 25
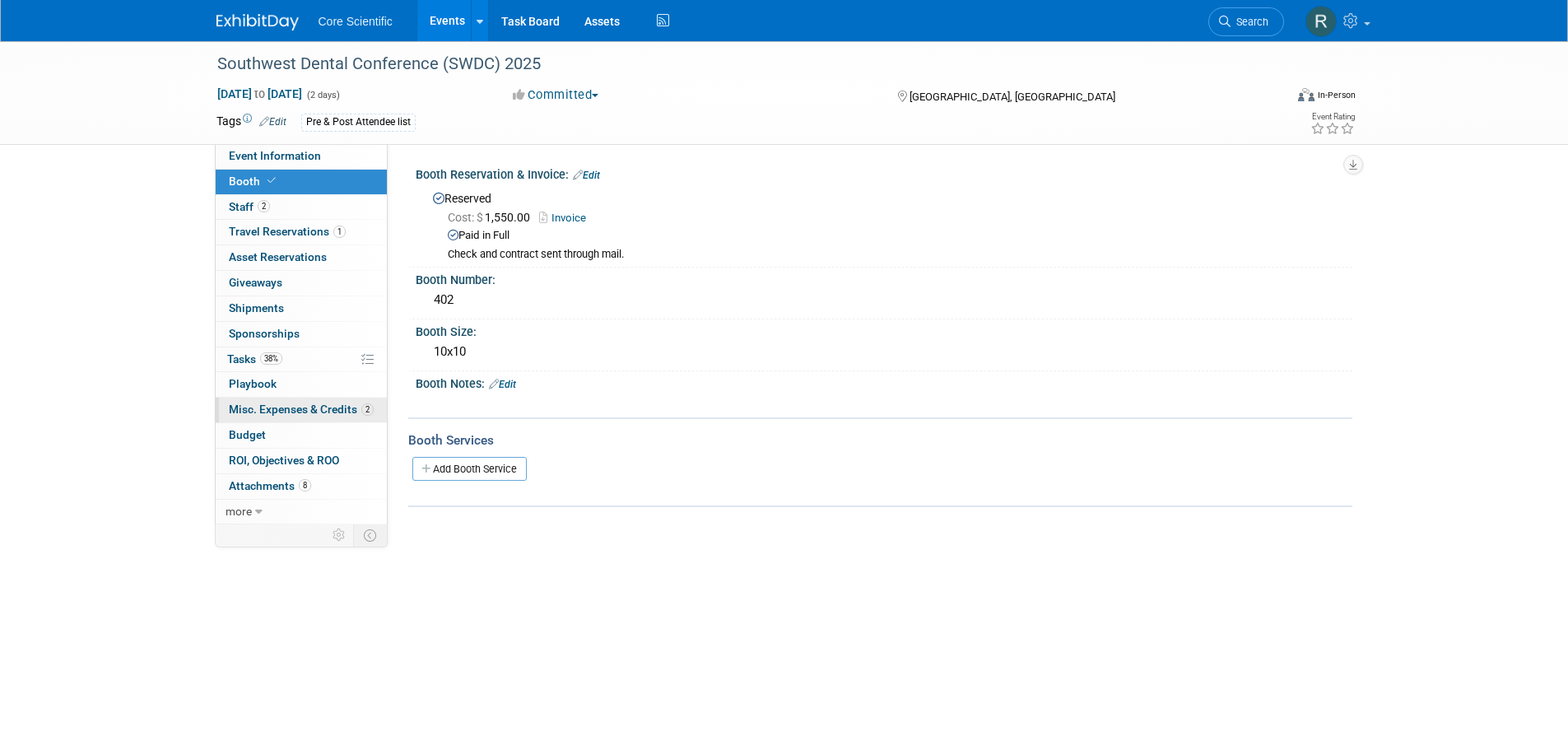
click at [281, 413] on span "Misc. Expenses & Credits 2" at bounding box center [301, 409] width 145 height 13
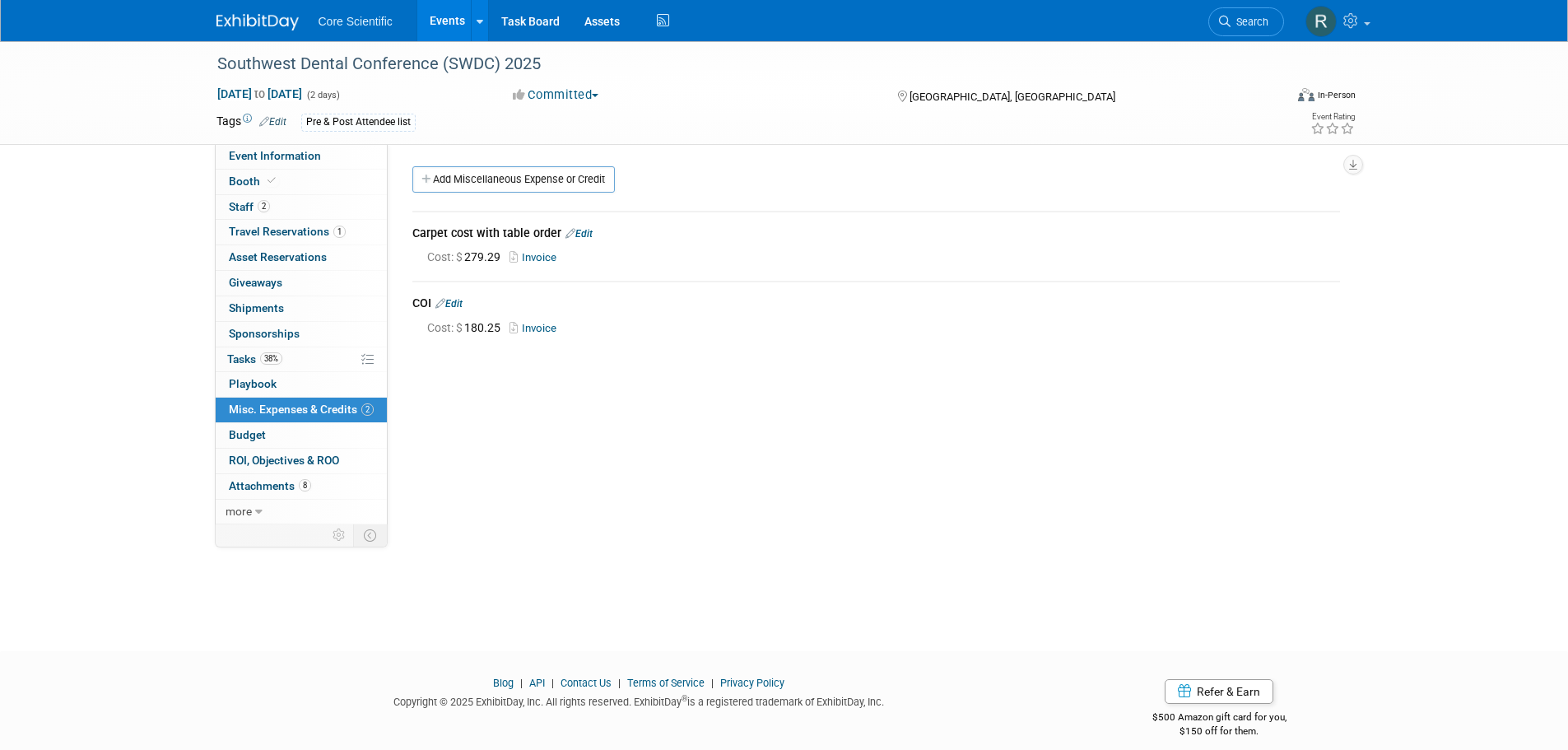
click at [537, 256] on link "Invoice" at bounding box center [536, 257] width 54 height 12
click at [541, 261] on link "Invoice" at bounding box center [536, 257] width 54 height 12
click at [303, 175] on link "Booth" at bounding box center [301, 182] width 171 height 25
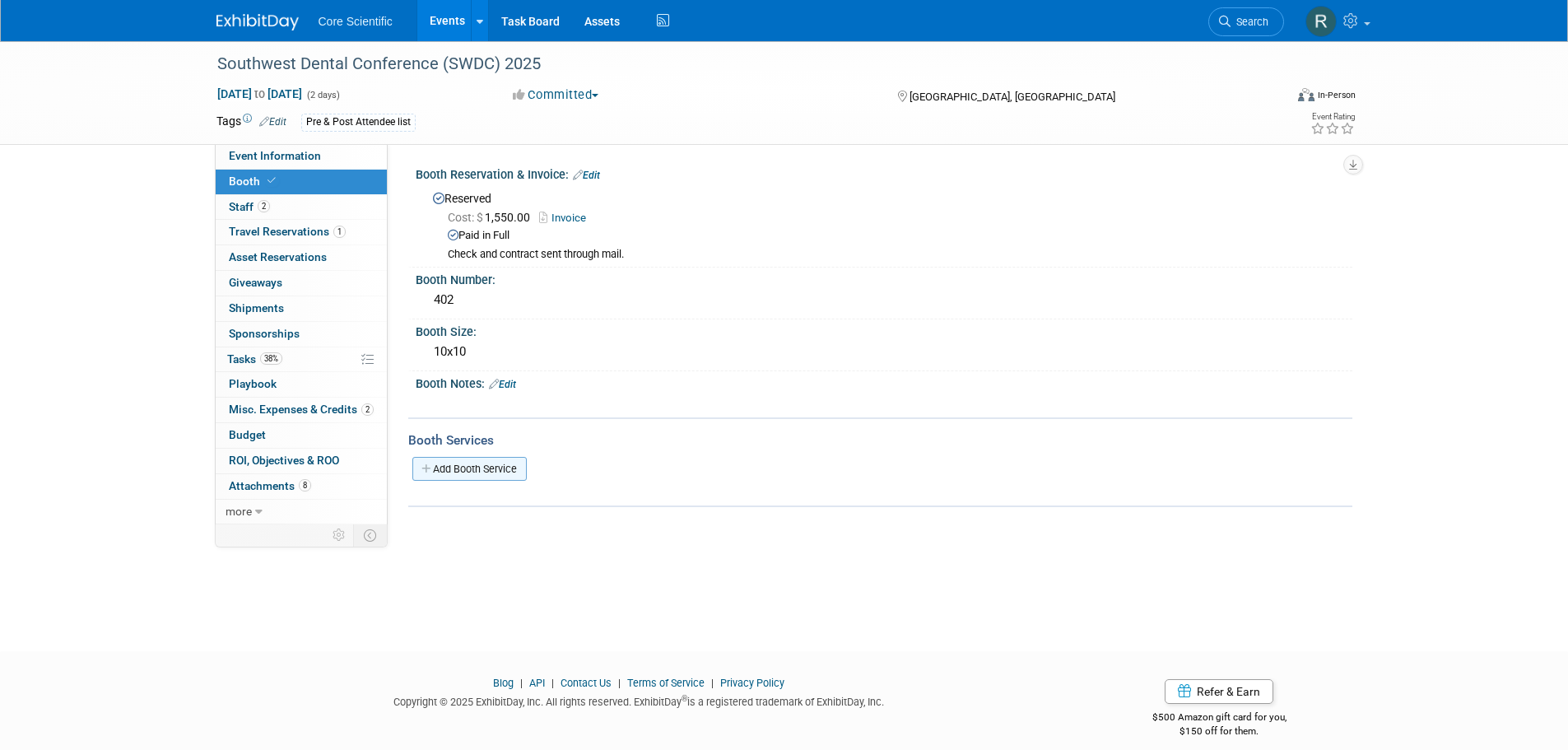
click at [485, 471] on link "Add Booth Service" at bounding box center [469, 469] width 114 height 24
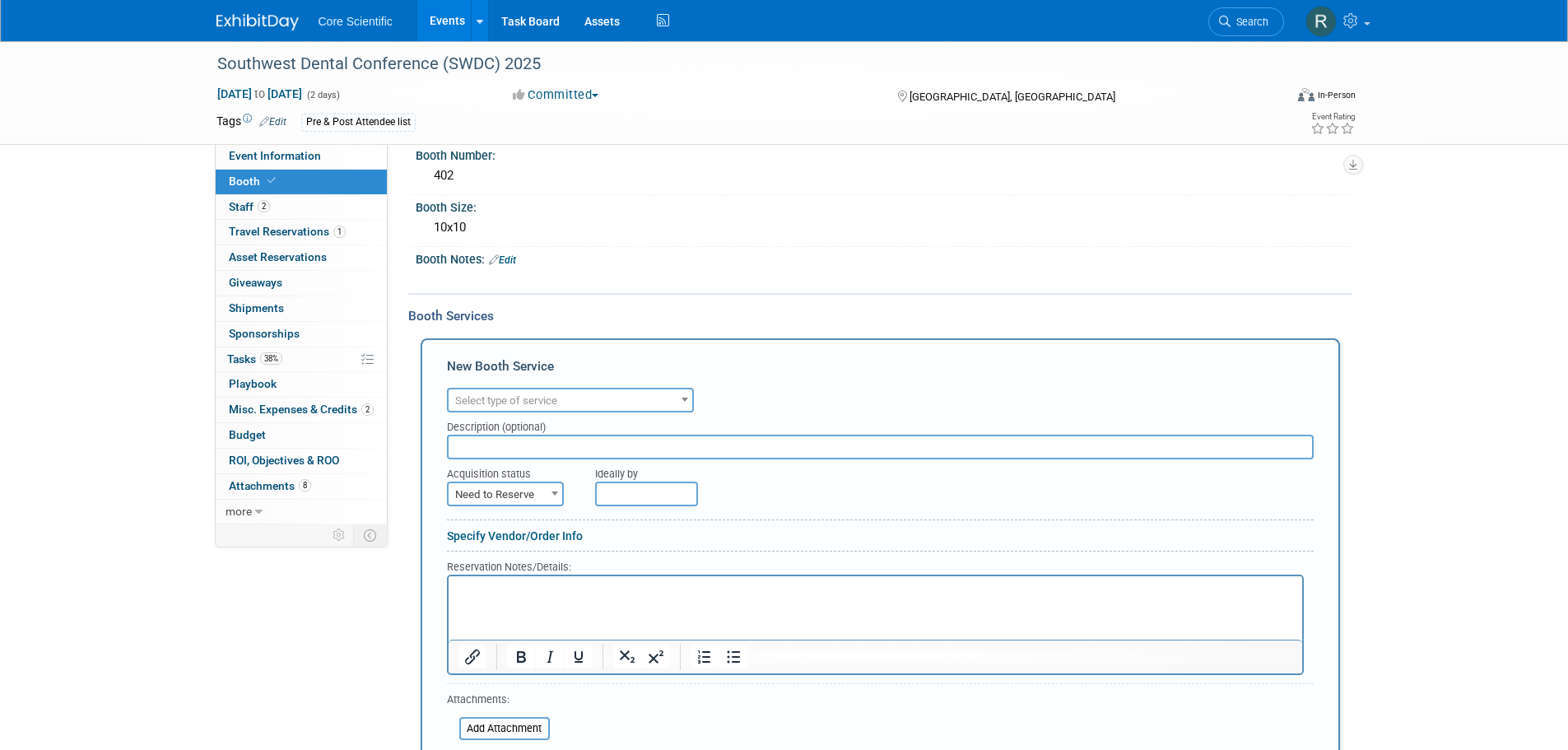
scroll to position [247, 0]
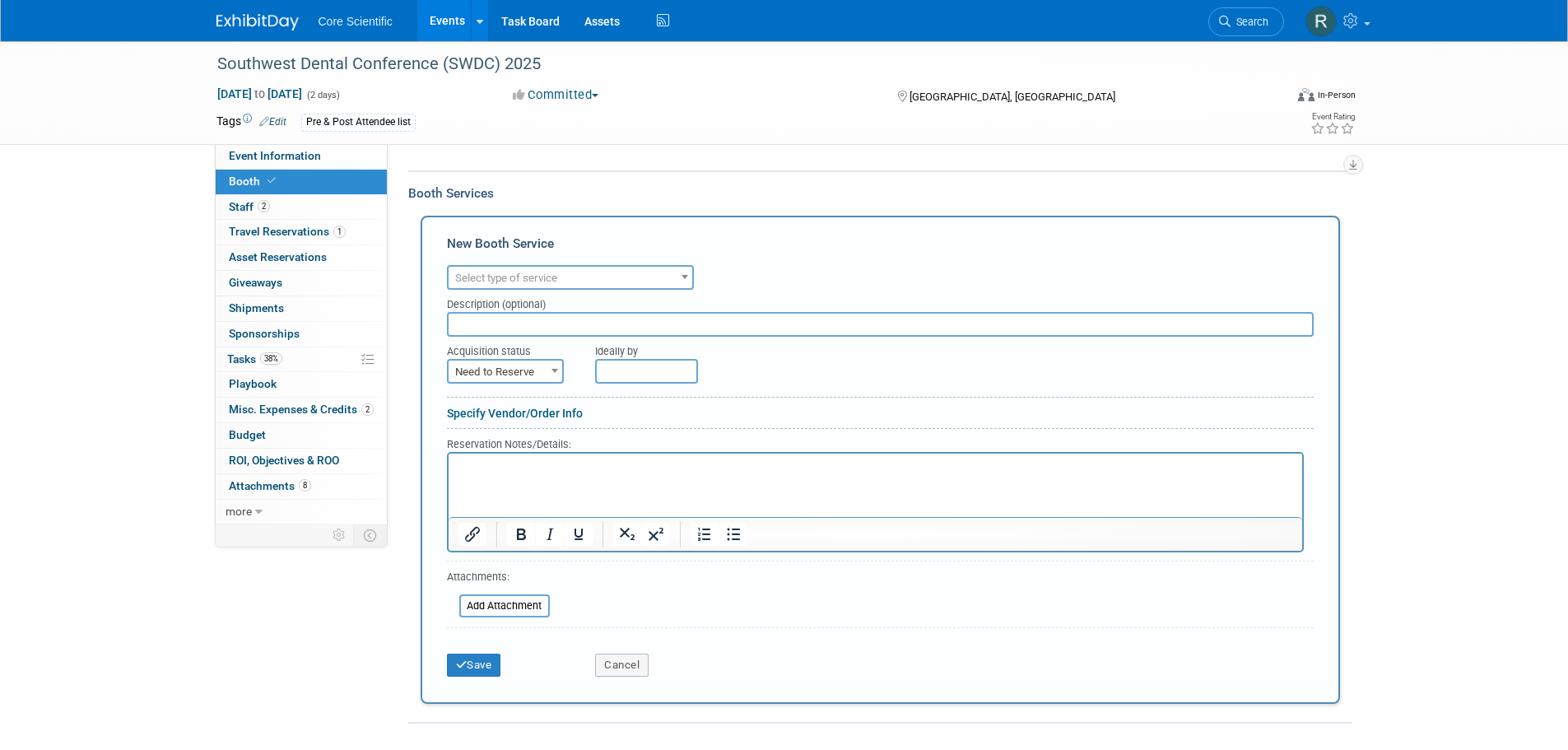
click at [536, 287] on span "Select type of service" at bounding box center [571, 279] width 244 height 23
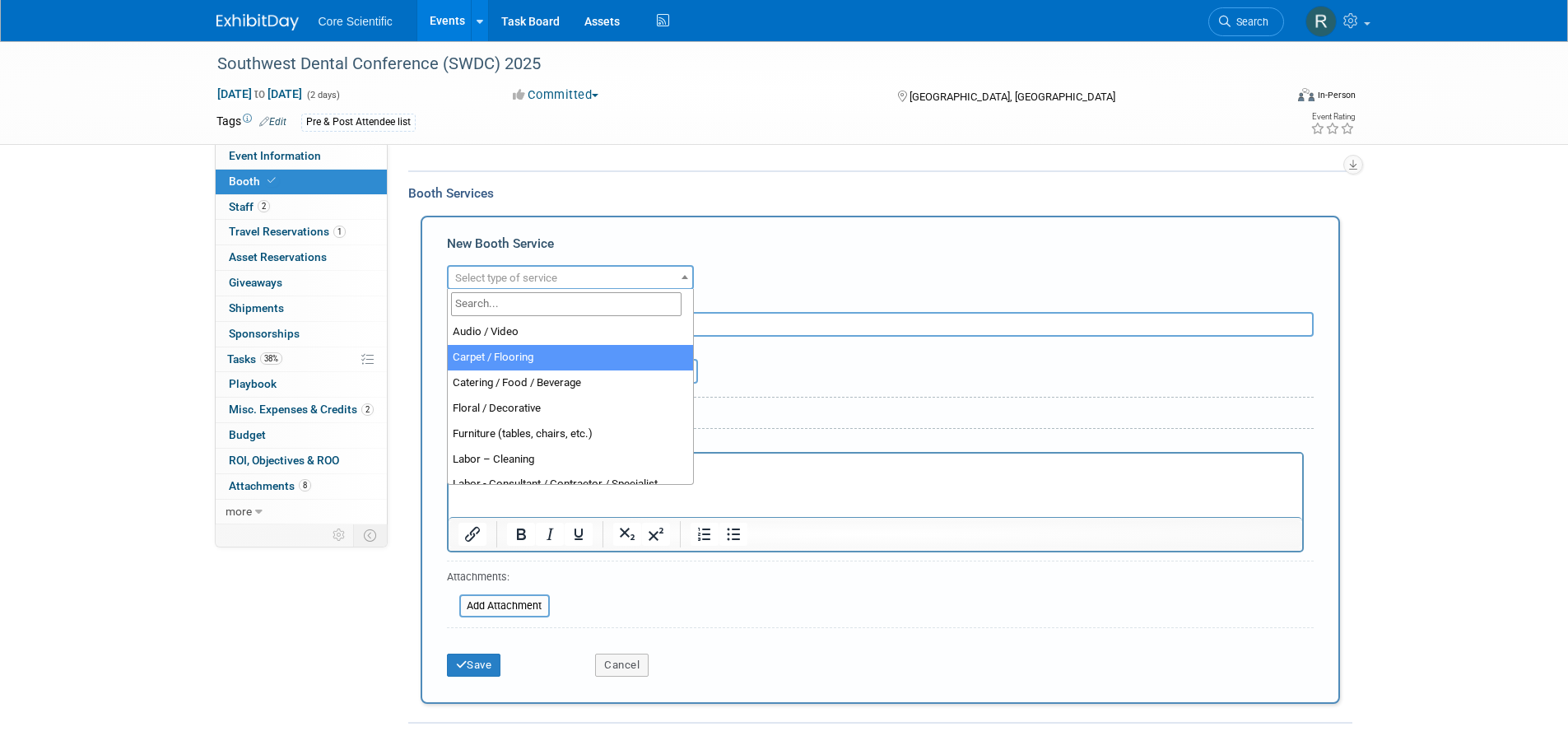
select select "4"
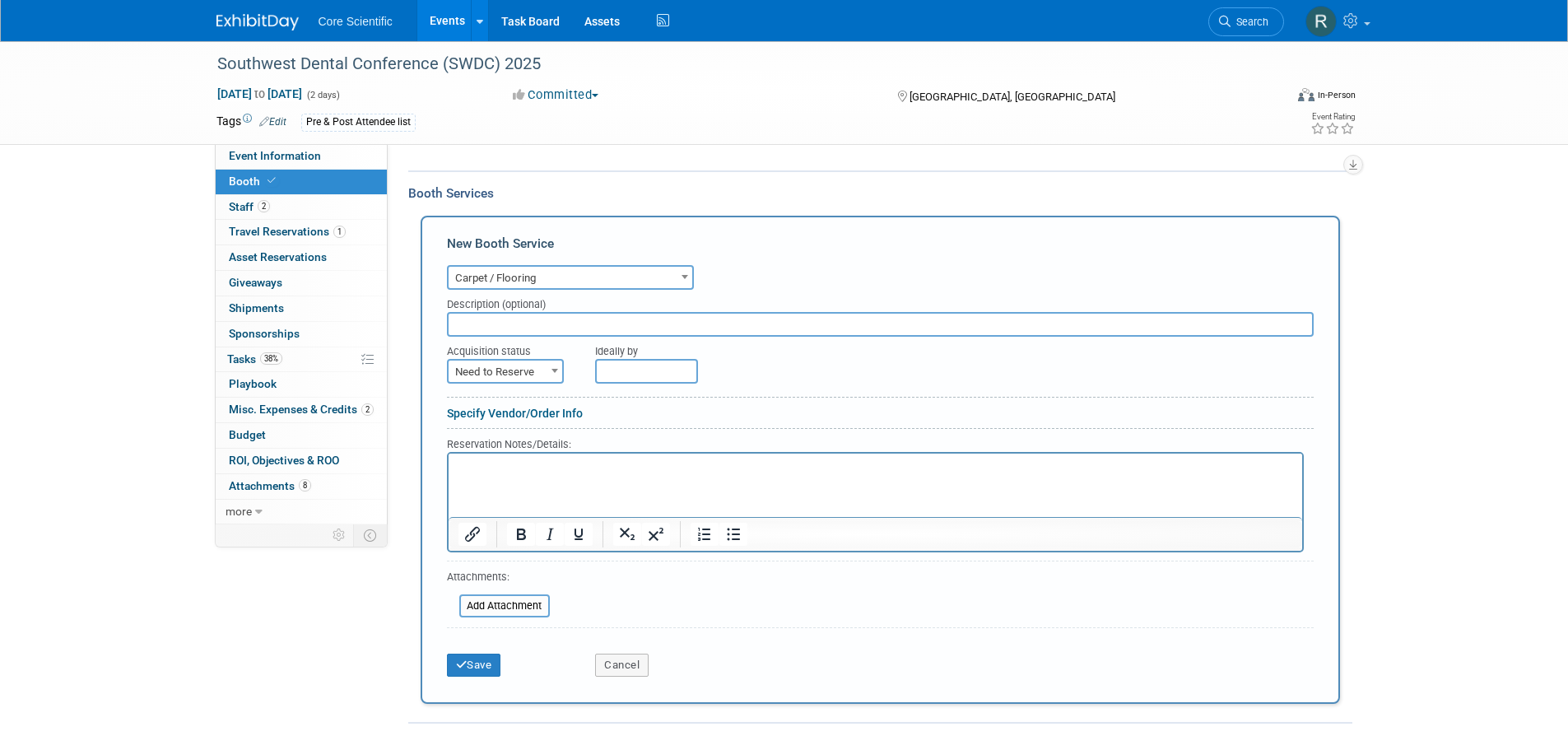
click at [508, 363] on span "Need to Reserve" at bounding box center [506, 372] width 114 height 23
select select "2"
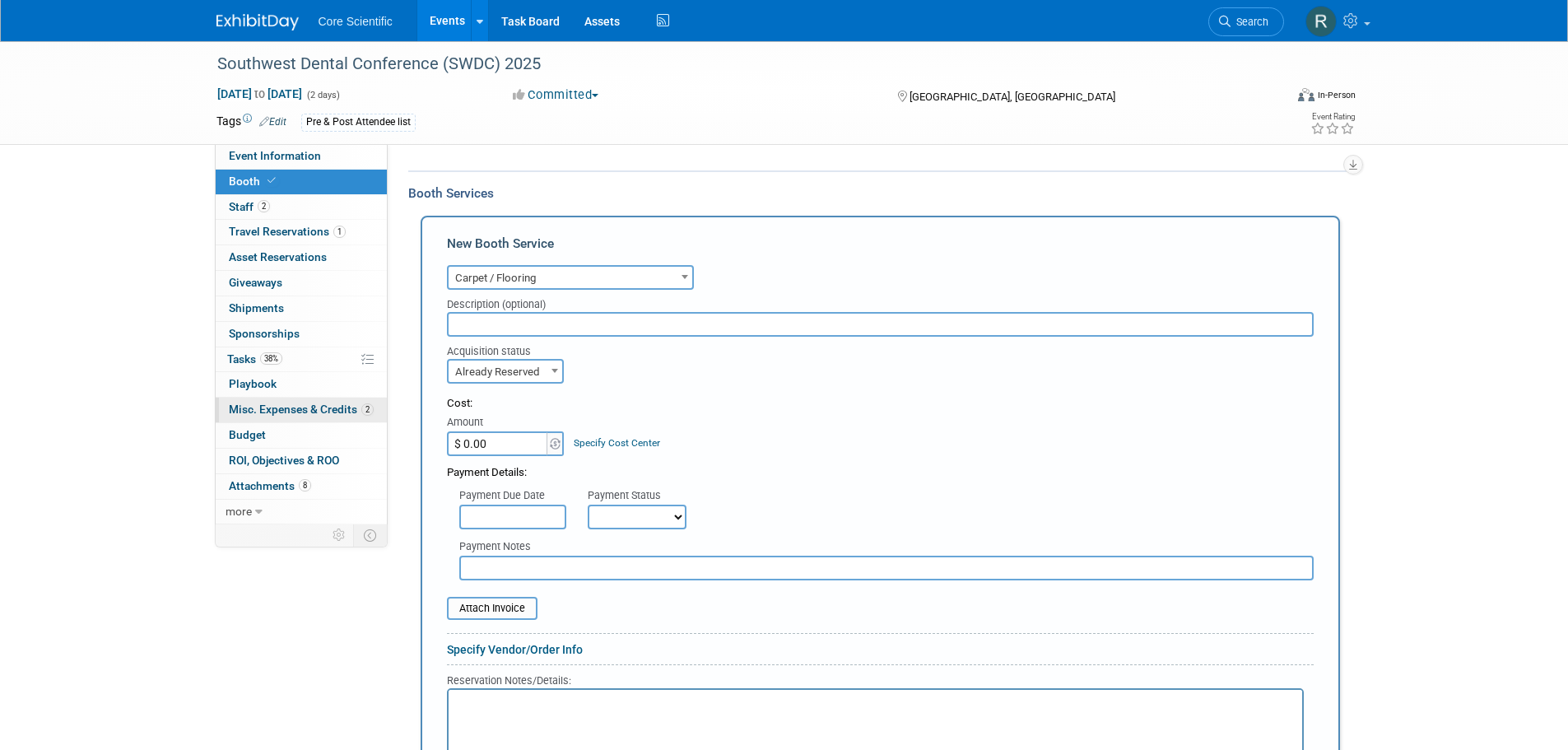
click at [311, 403] on span "Misc. Expenses & Credits 2" at bounding box center [301, 409] width 145 height 13
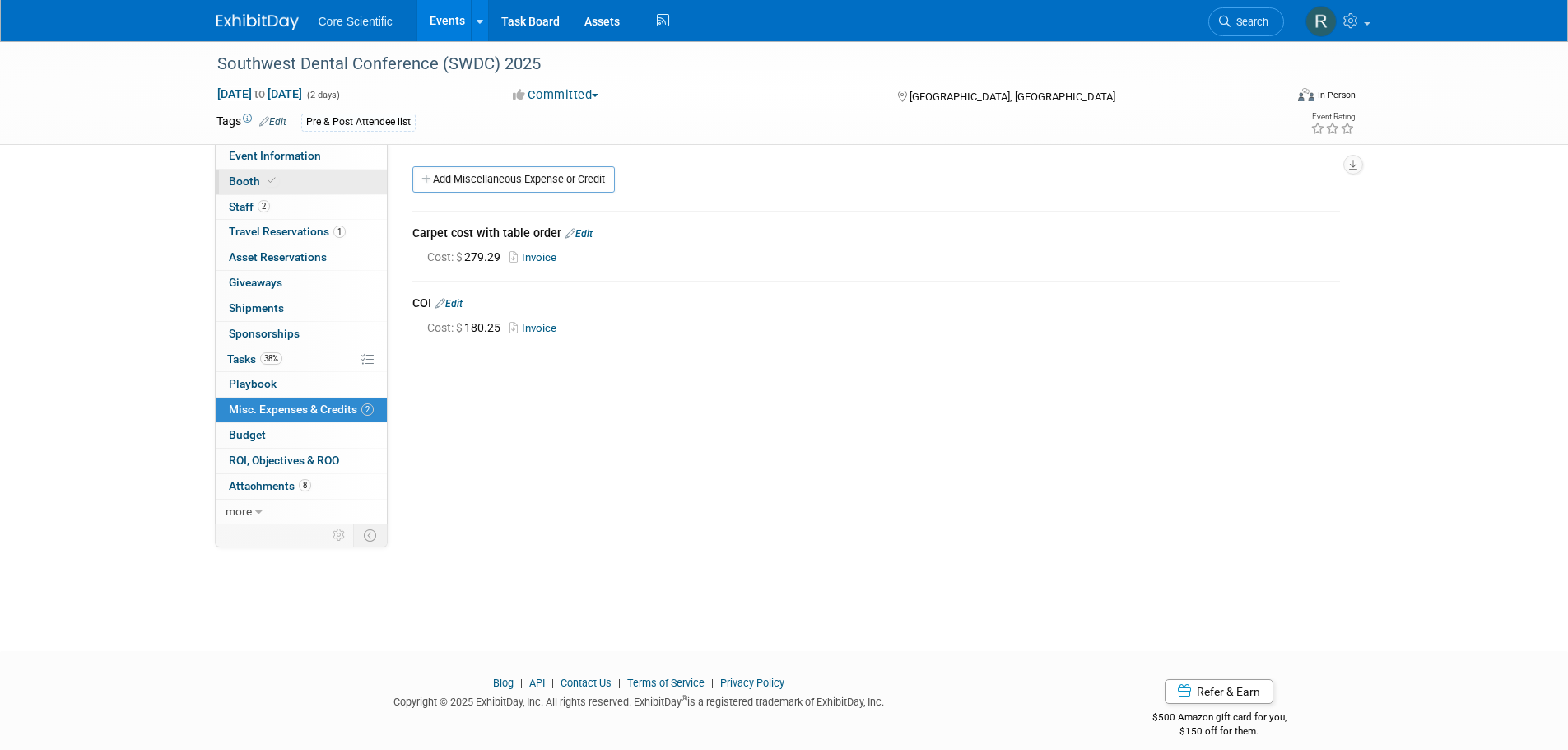
click at [297, 187] on link "Booth" at bounding box center [301, 182] width 171 height 25
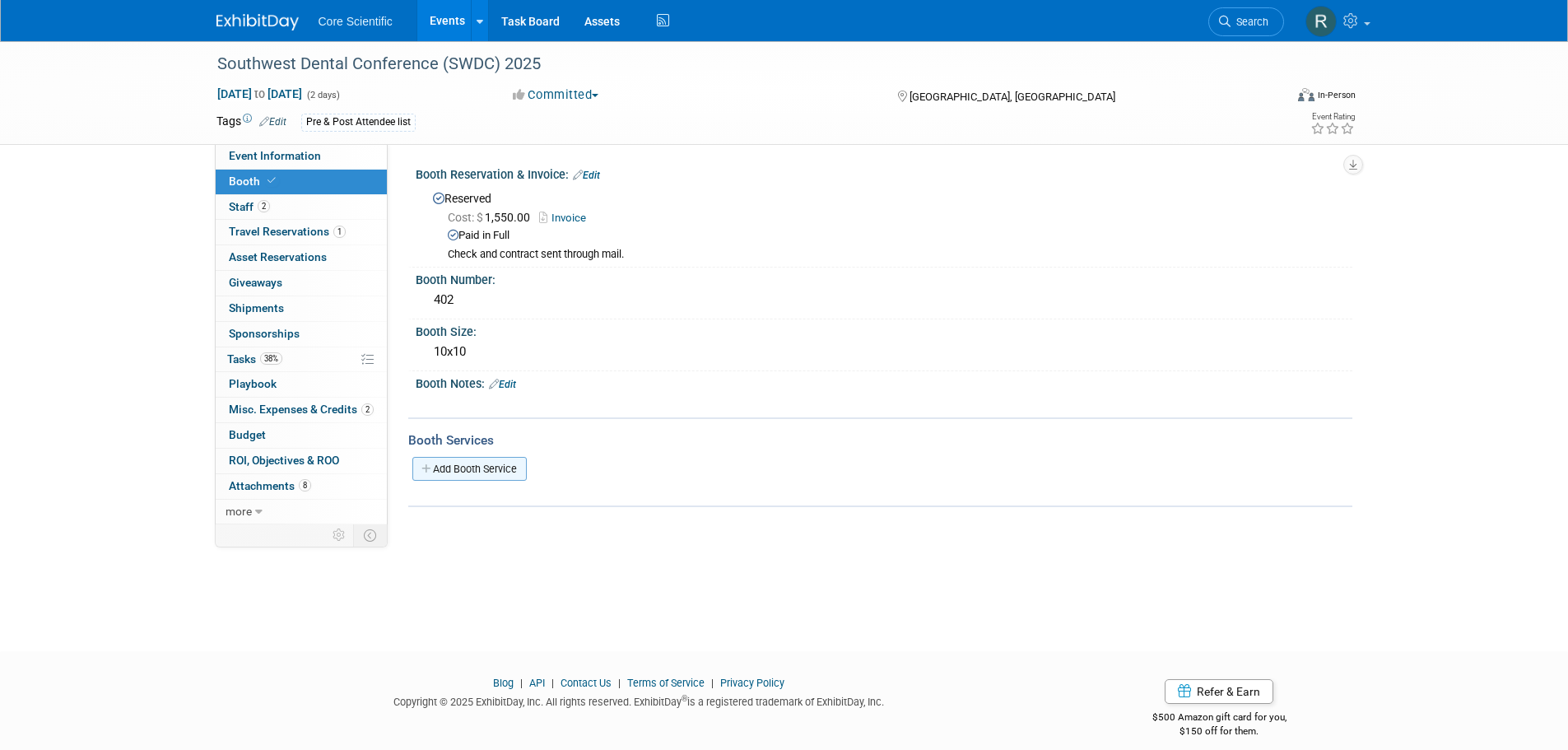
click at [468, 465] on link "Add Booth Service" at bounding box center [469, 469] width 114 height 24
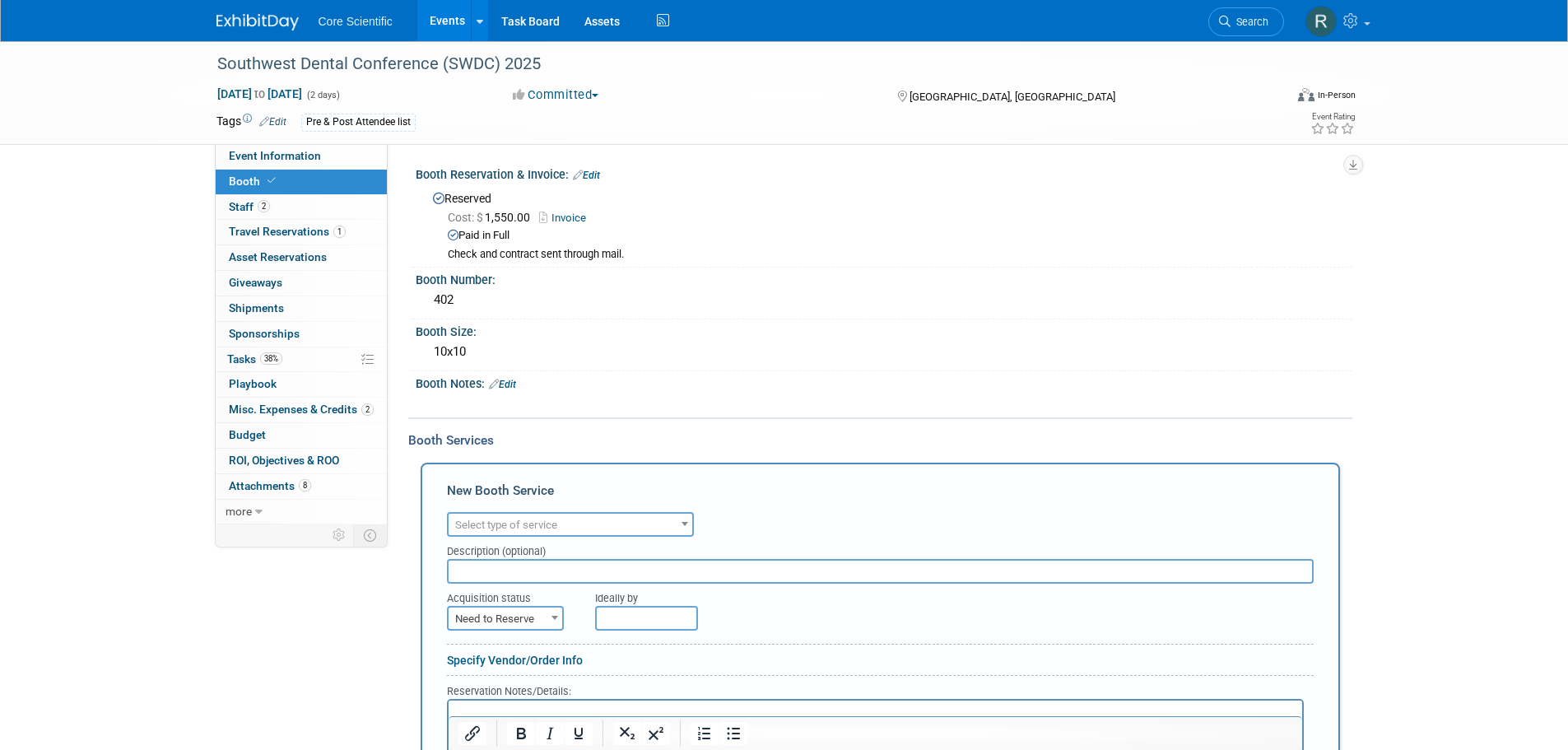
click at [514, 621] on span "Need to Reserve" at bounding box center [506, 619] width 114 height 23
select select "2"
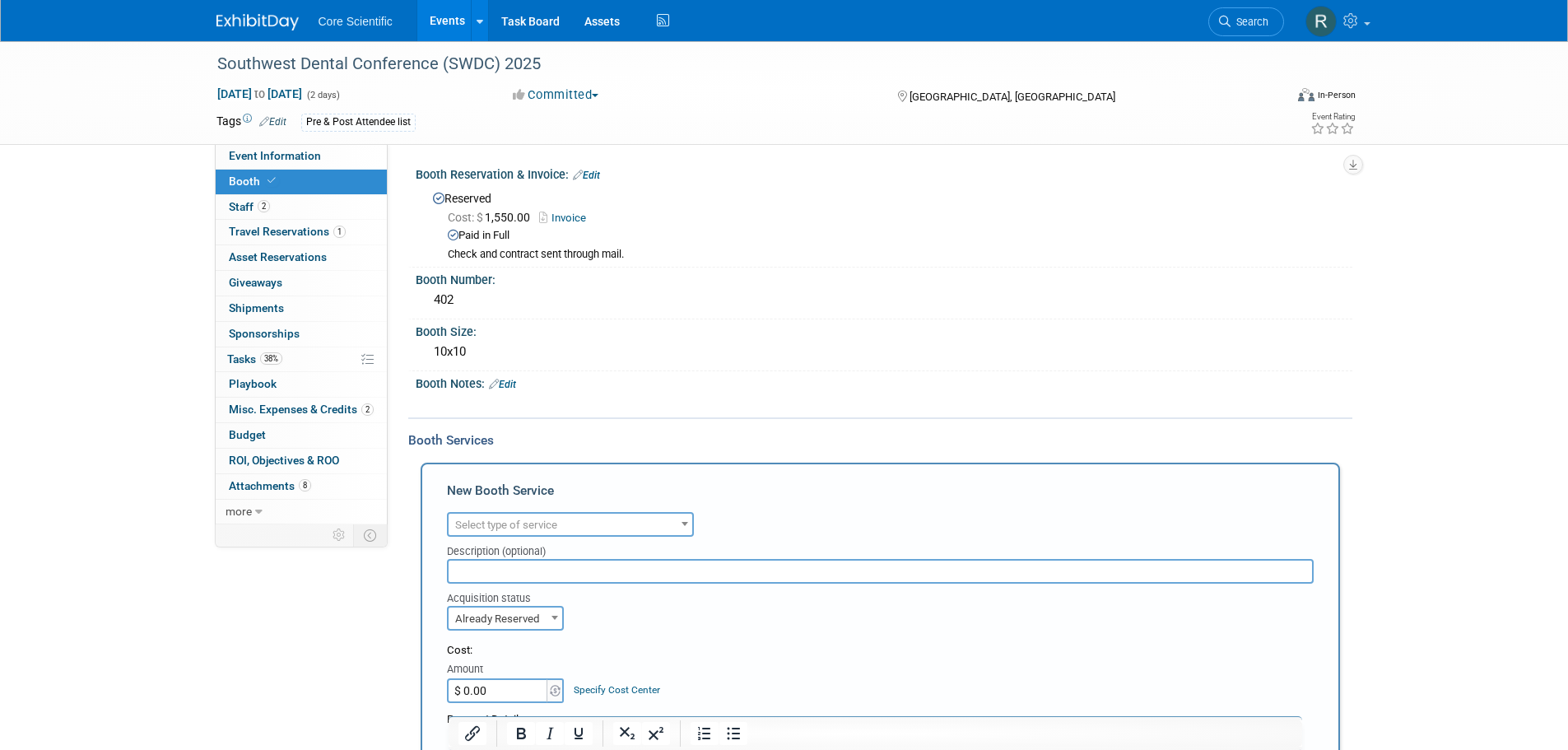
click at [516, 691] on input "$ 0.00" at bounding box center [499, 691] width 103 height 25
type input "$ 279.29"
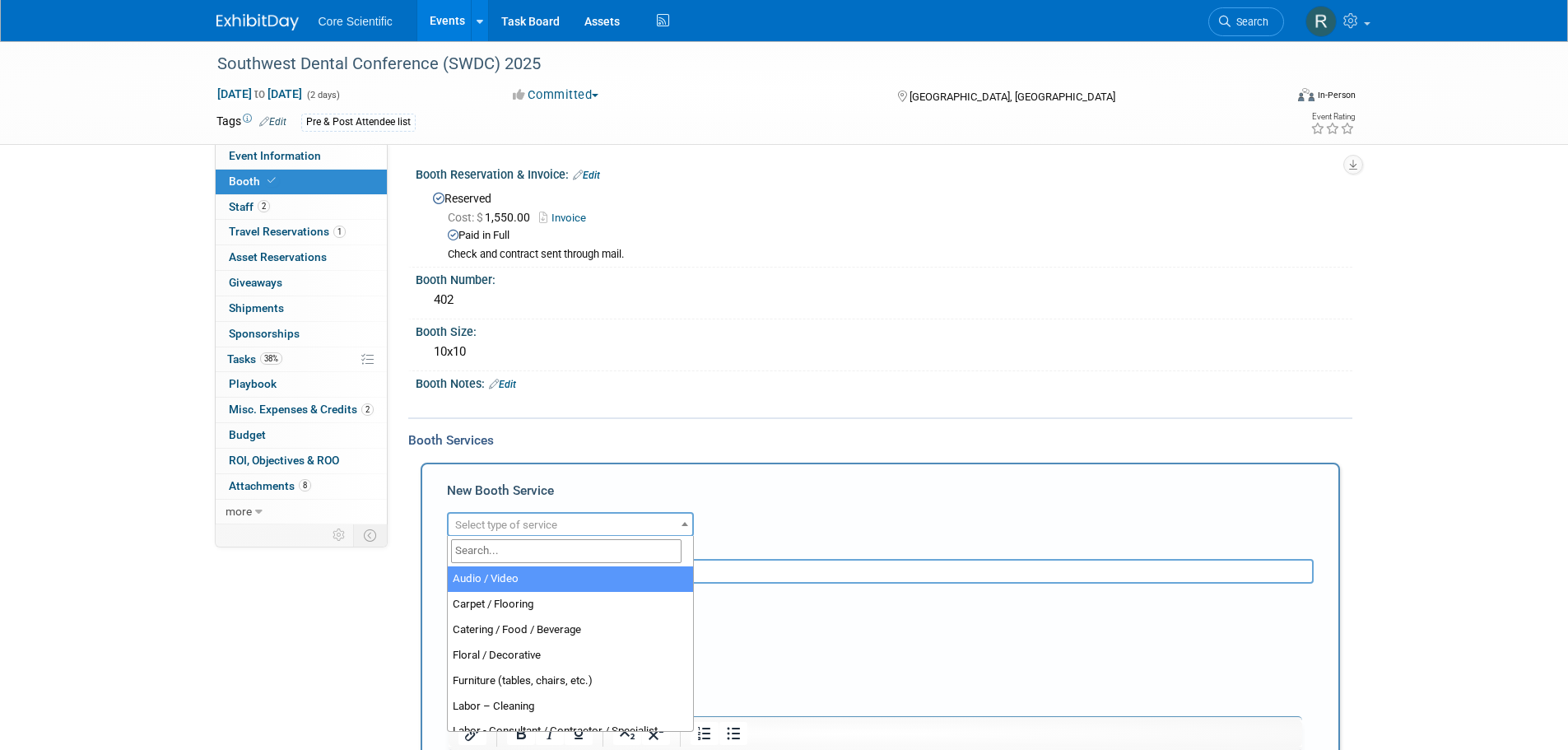
click at [559, 524] on span "Select type of service" at bounding box center [571, 525] width 244 height 23
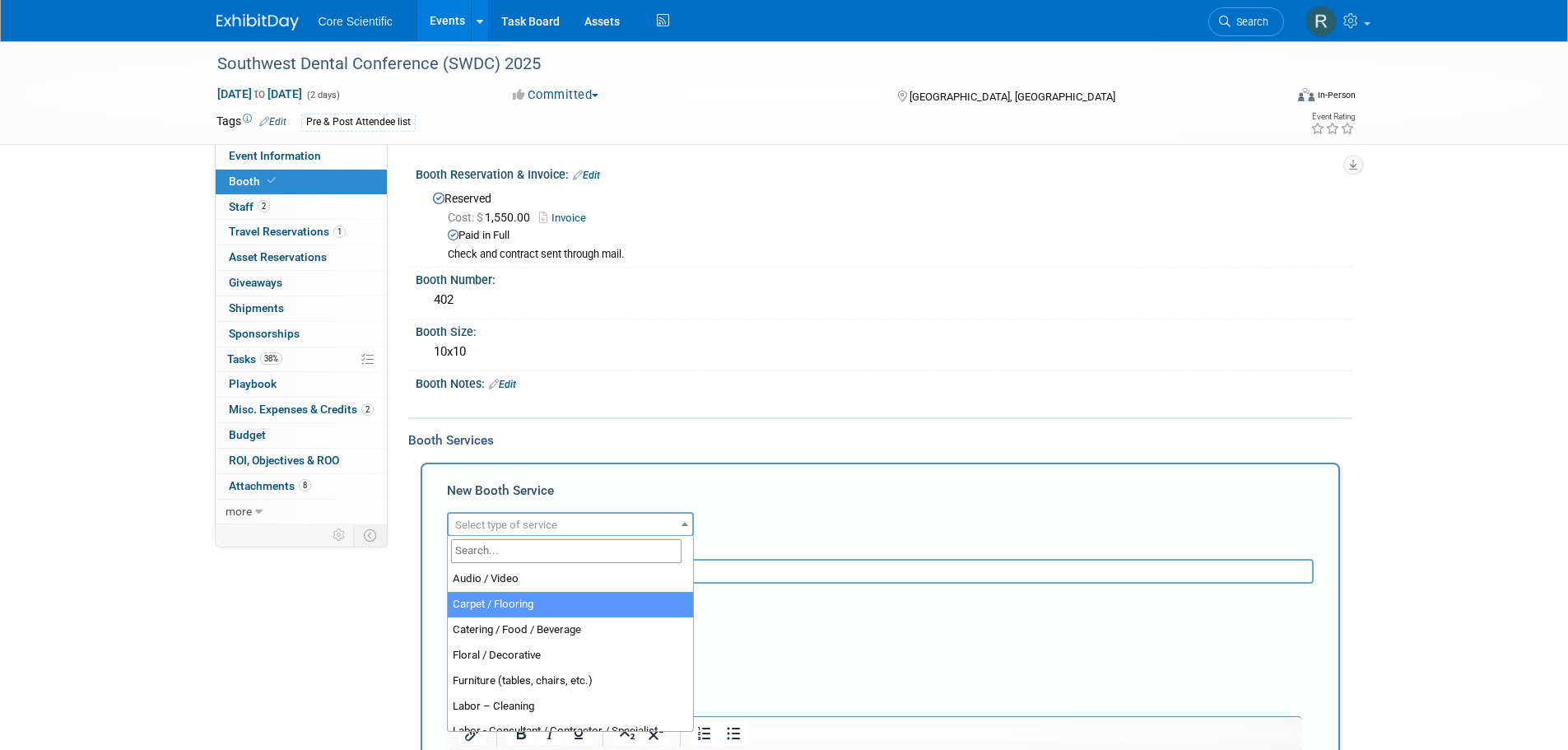
select select "4"
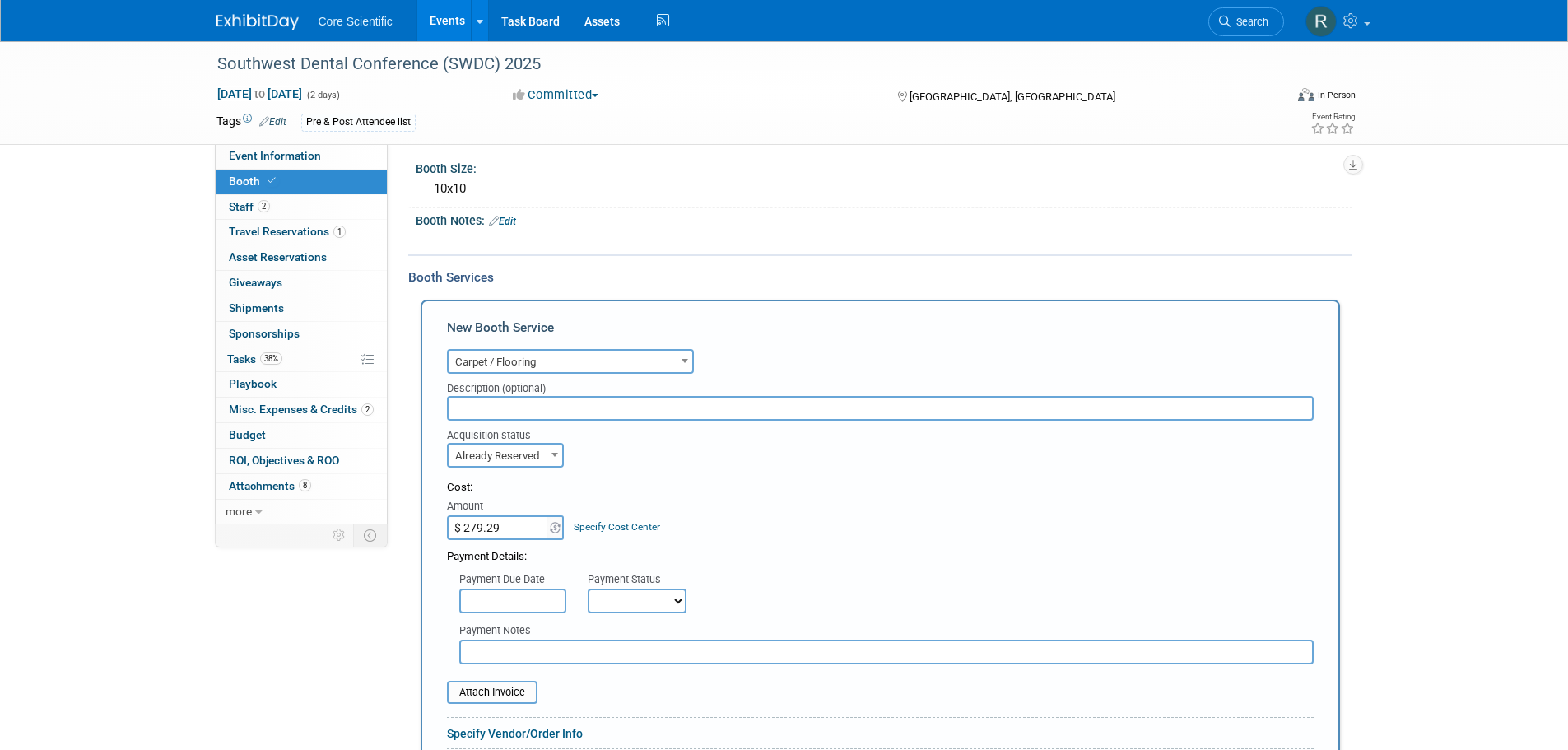
scroll to position [165, 0]
click at [672, 594] on select "Not Paid Yet Partially Paid Paid in Full" at bounding box center [637, 600] width 99 height 25
select select "1"
click at [588, 587] on select "Not Paid Yet Partially Paid Paid in Full" at bounding box center [637, 600] width 99 height 25
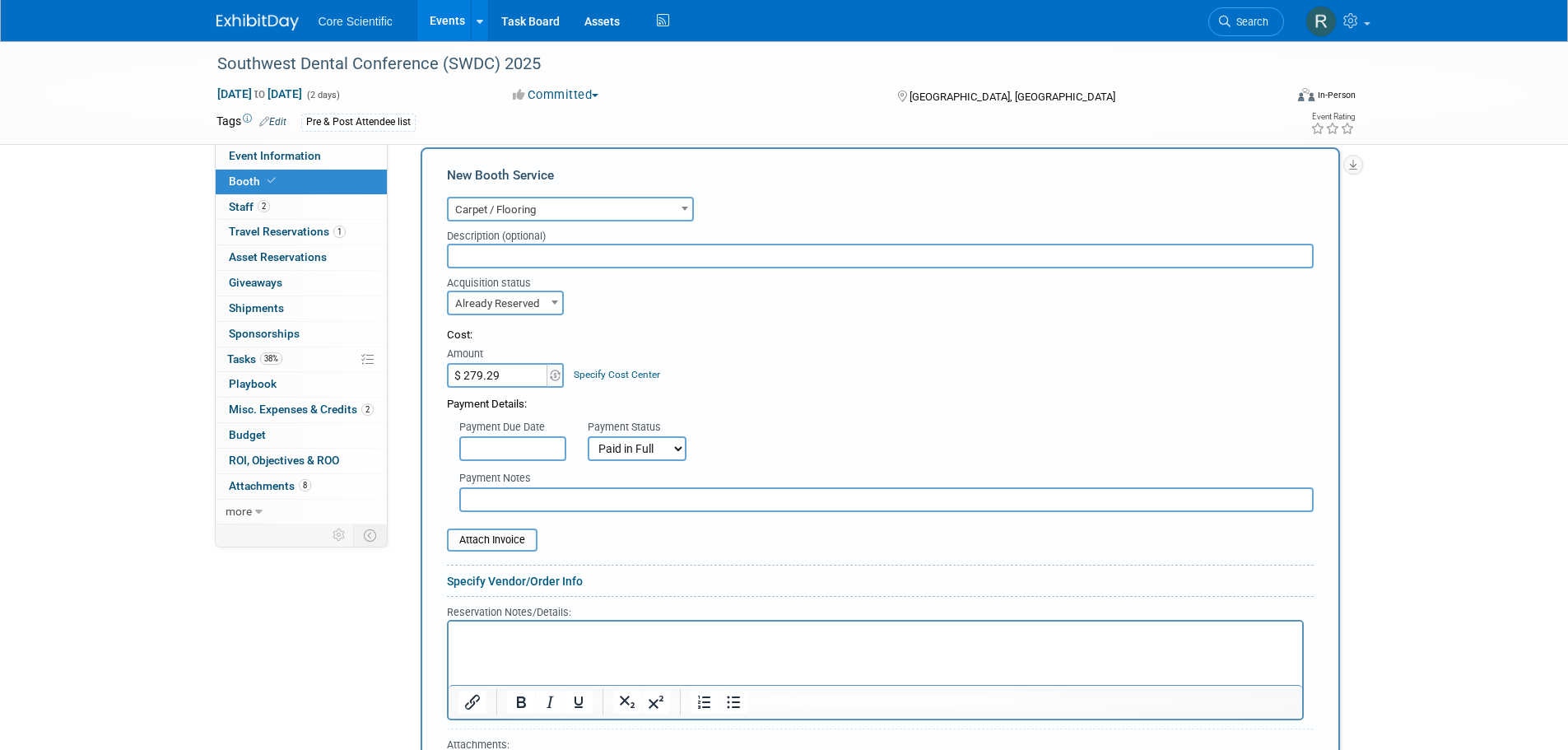
scroll to position [329, 0]
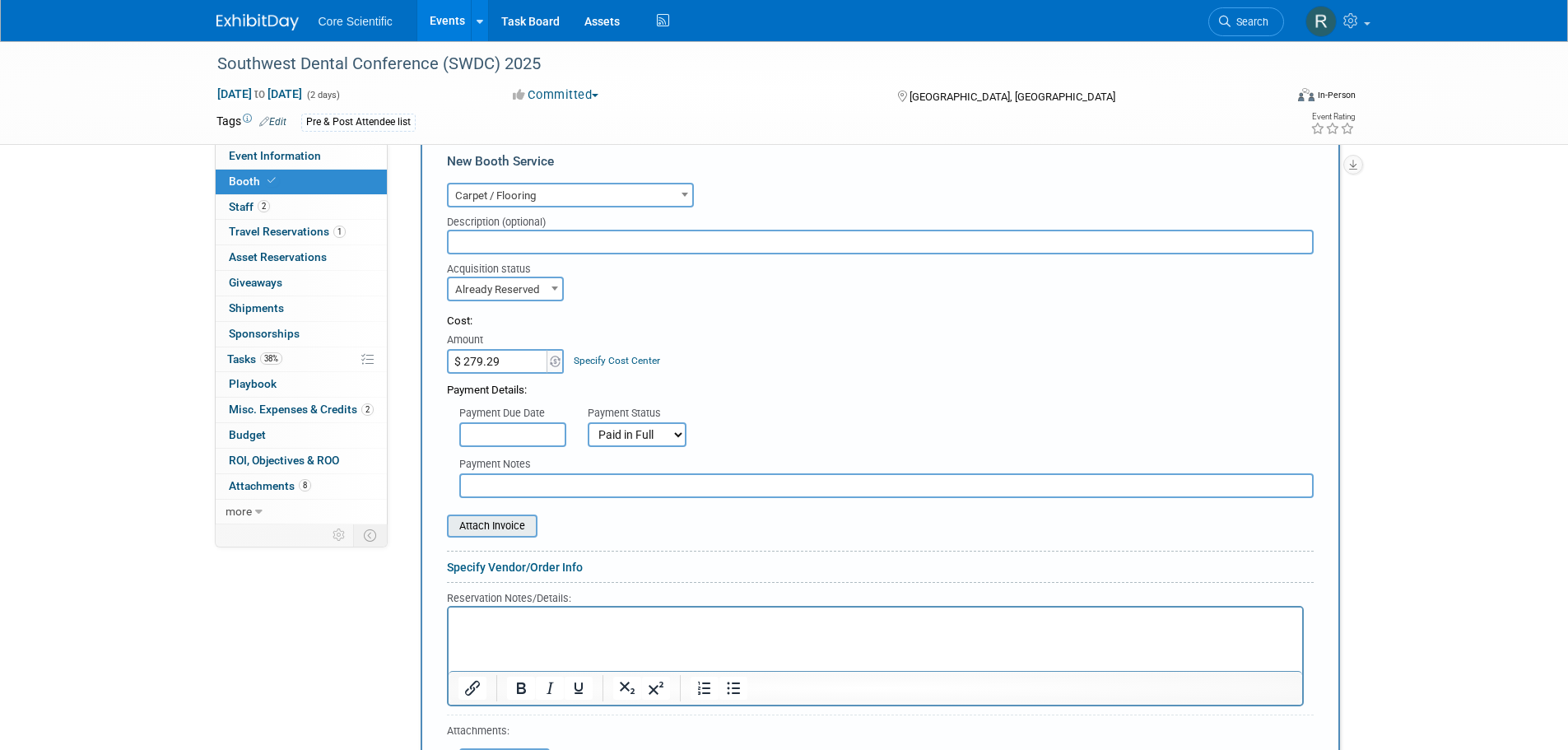
click at [510, 534] on input "file" at bounding box center [438, 526] width 196 height 19
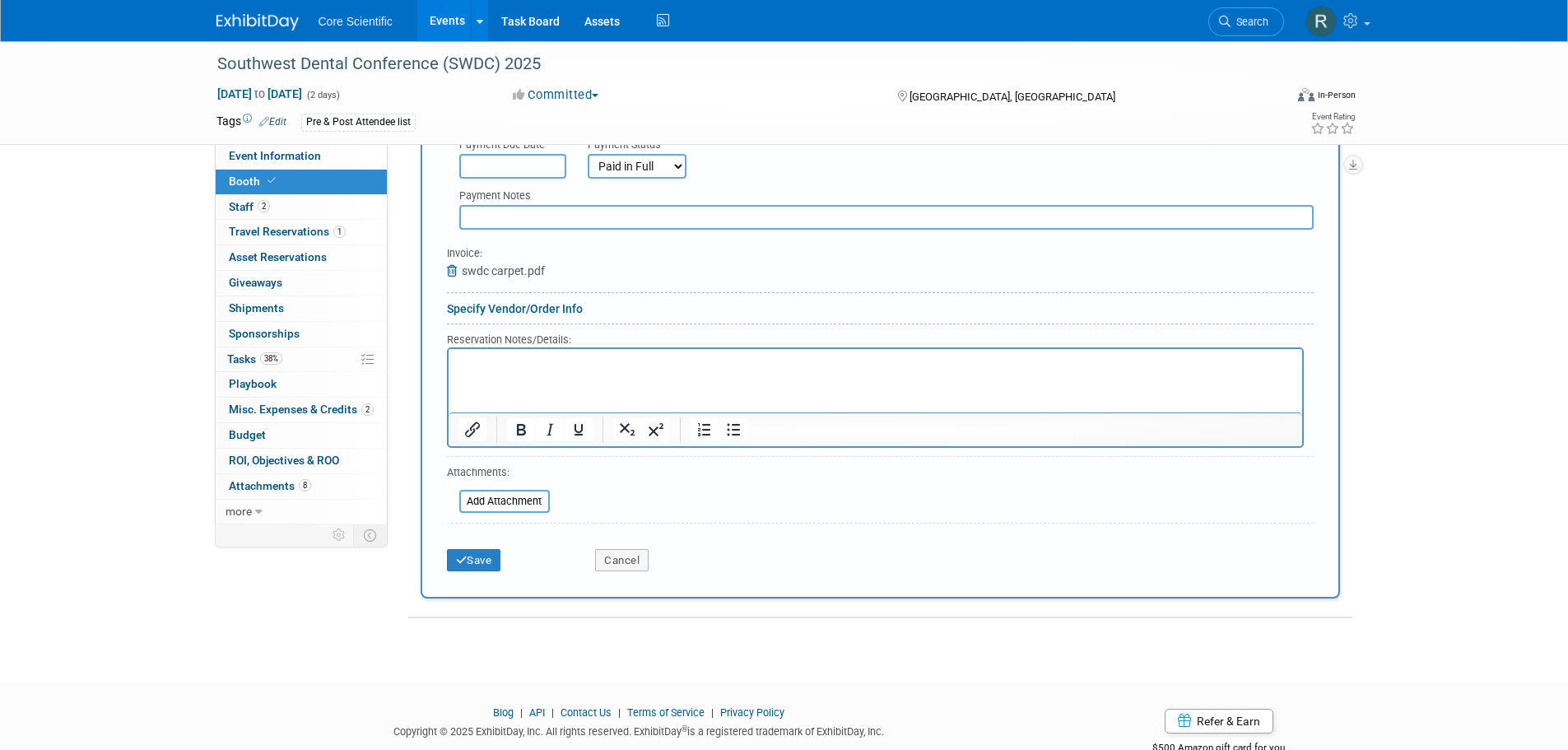
scroll to position [644, 0]
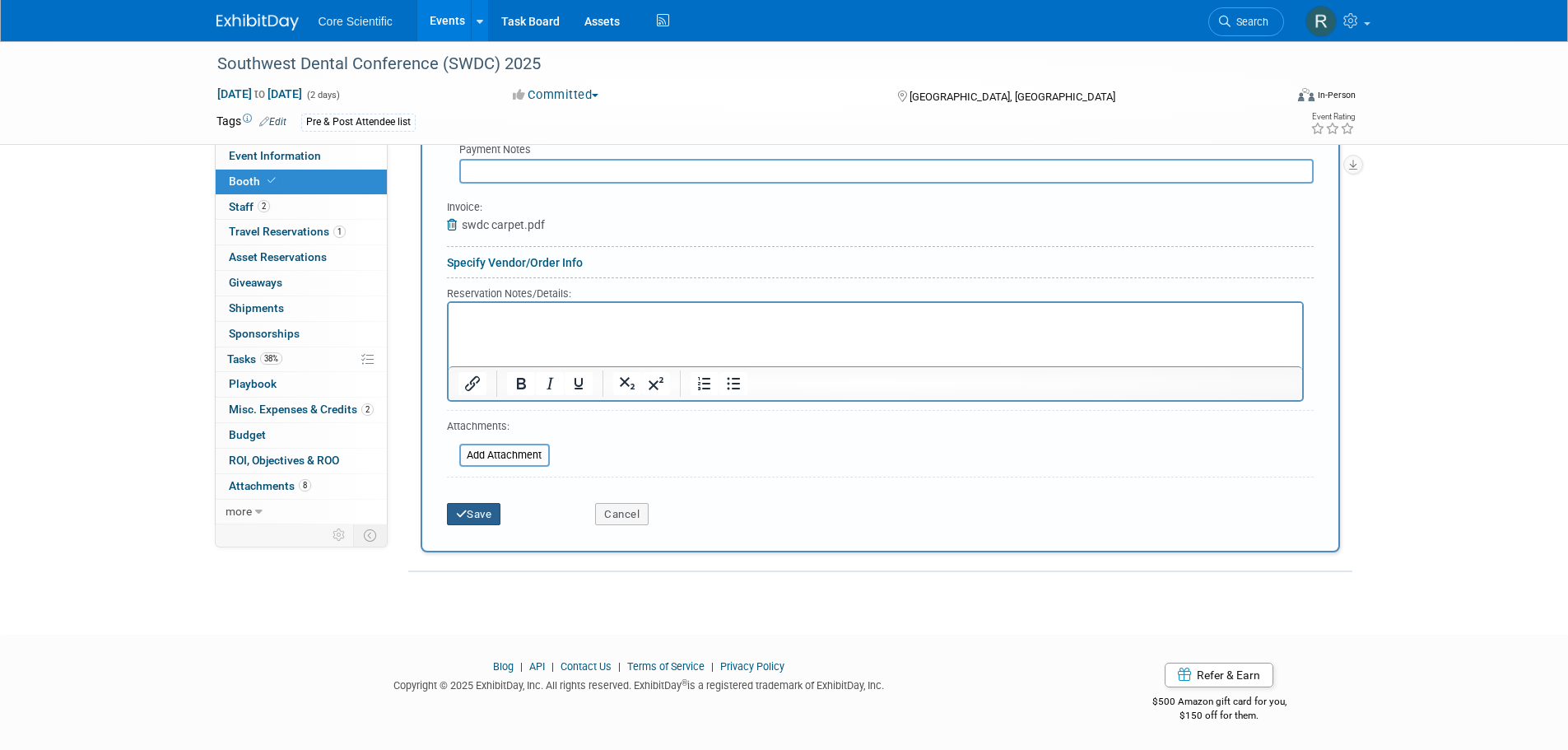
click at [480, 509] on button "Save" at bounding box center [474, 515] width 54 height 23
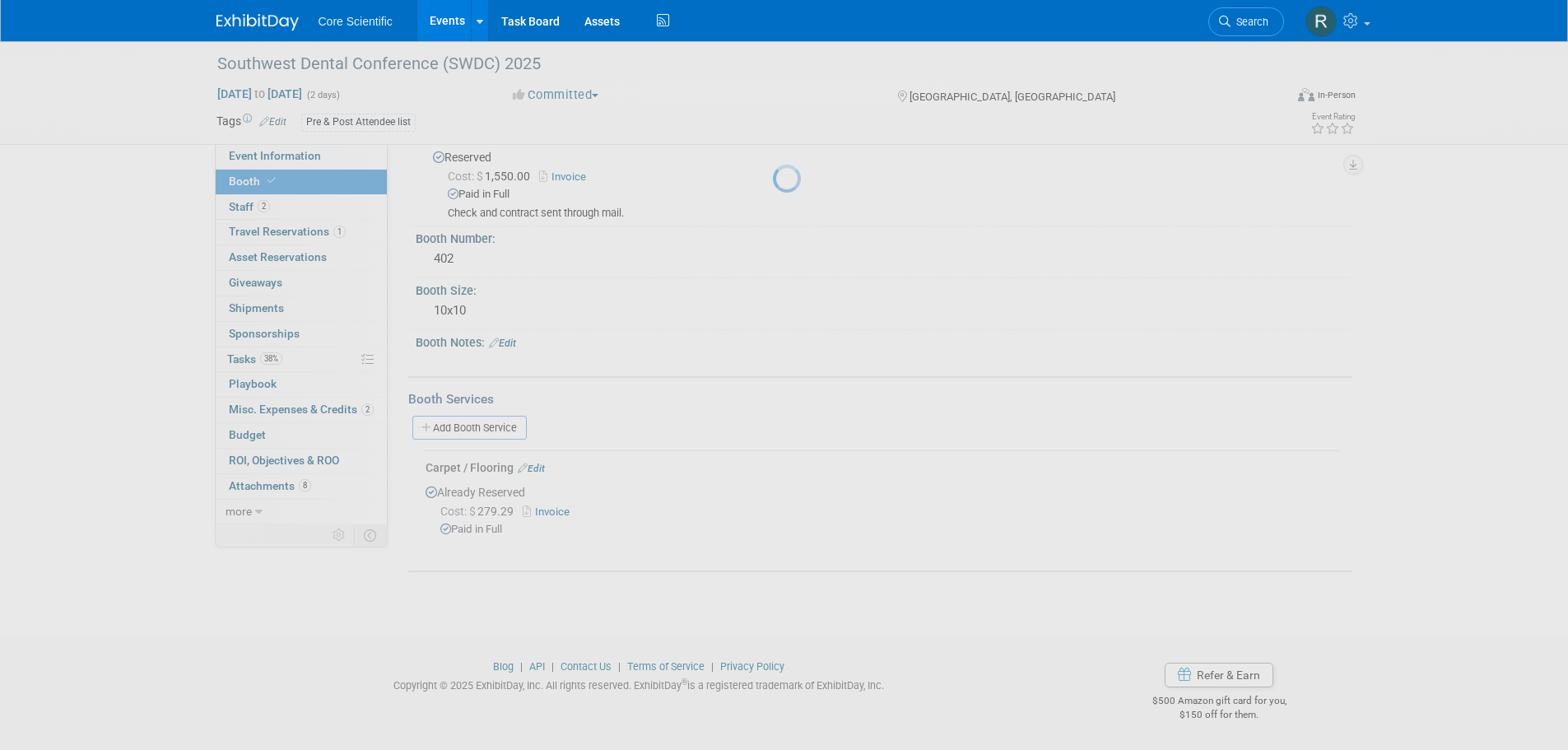
scroll to position [40, 0]
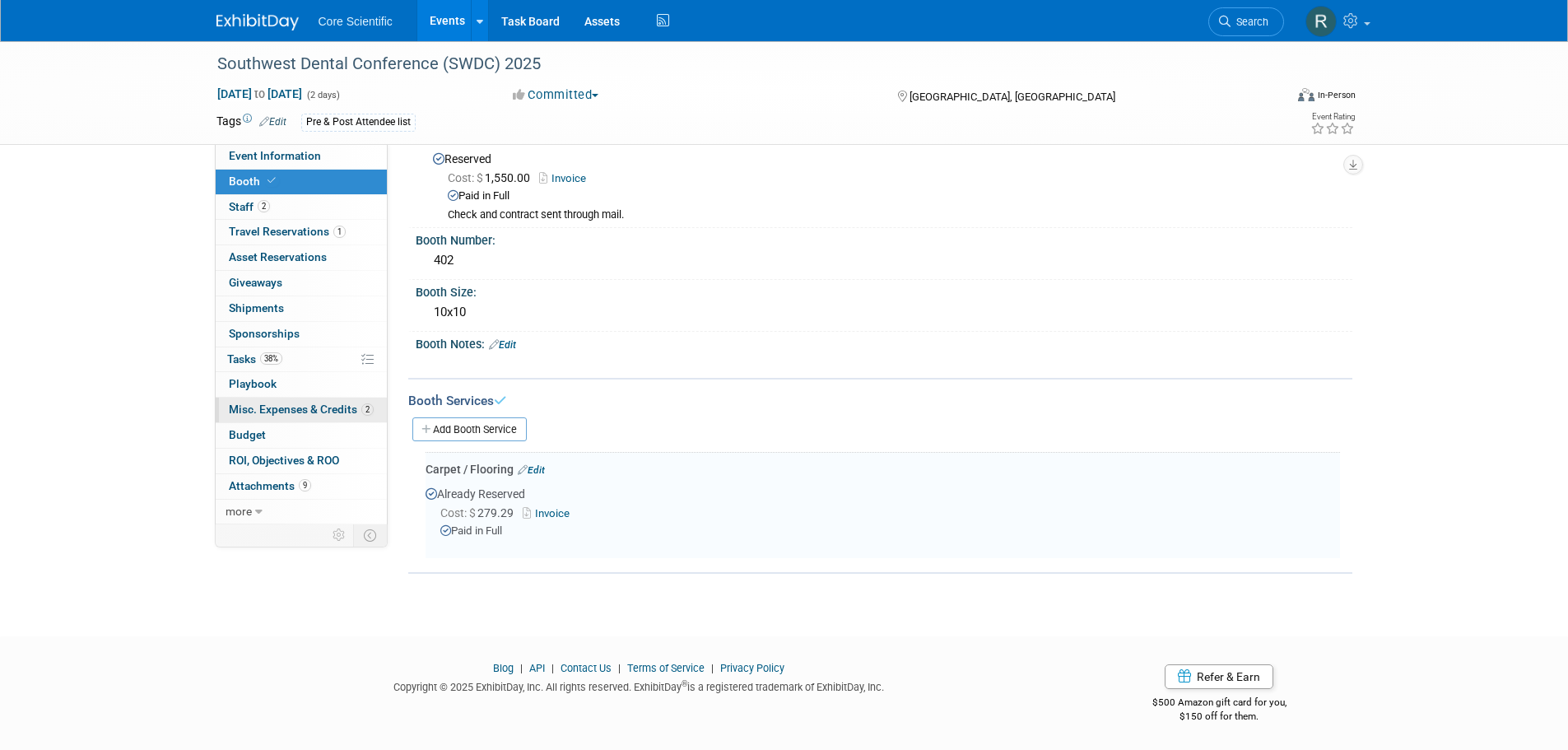
click at [337, 414] on span "Misc. Expenses & Credits 2" at bounding box center [301, 409] width 145 height 13
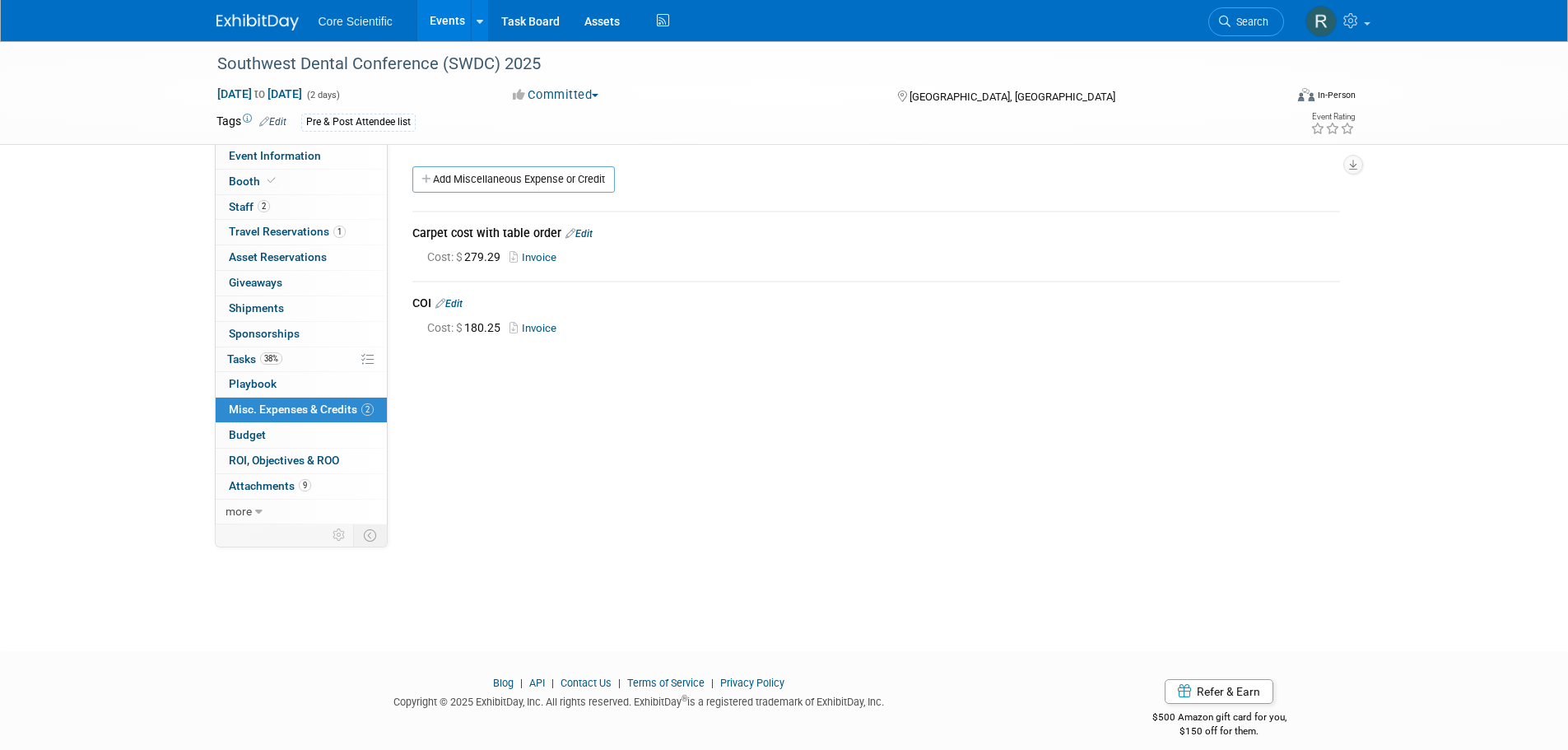
click at [577, 232] on link "Edit" at bounding box center [579, 233] width 27 height 11
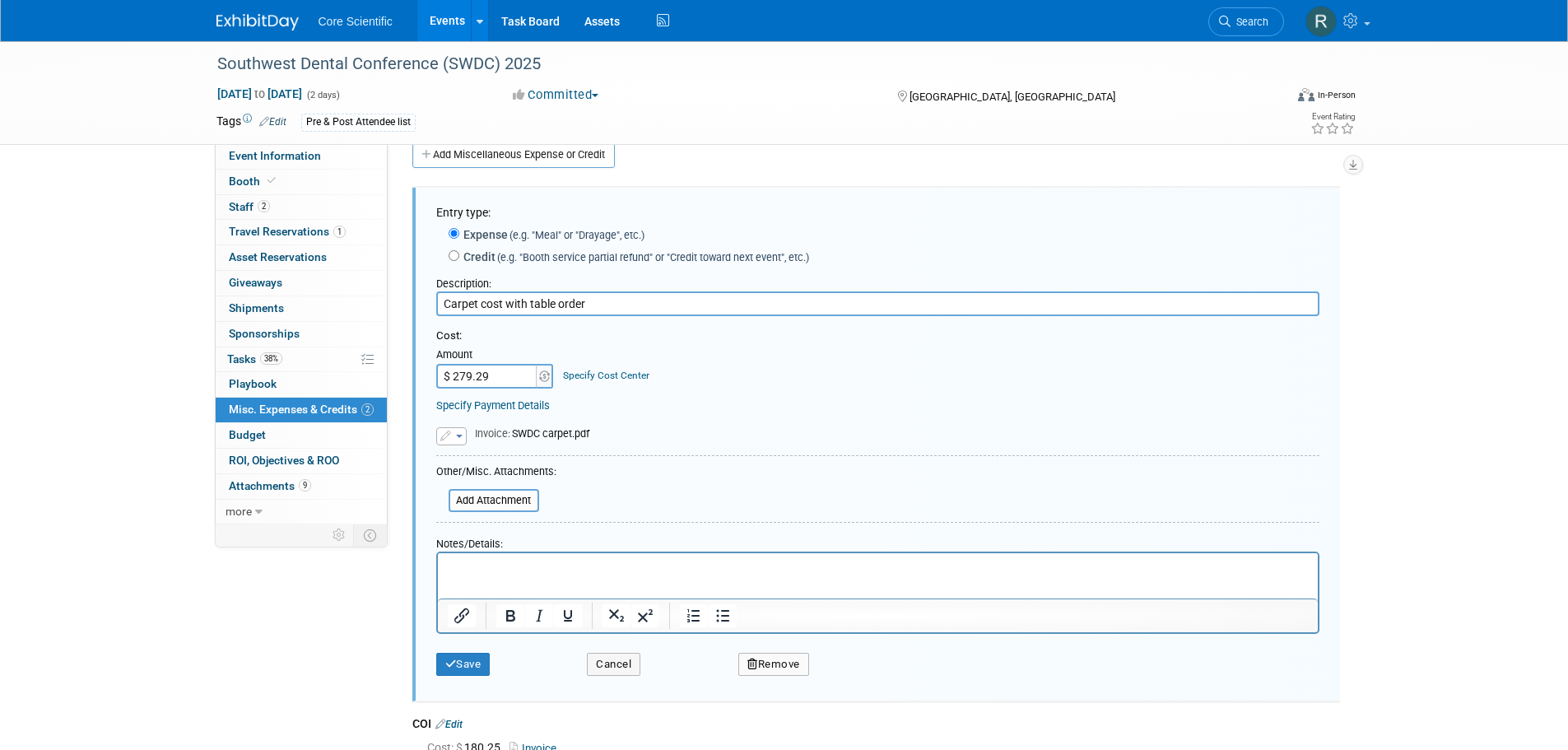
click at [785, 669] on button "Remove" at bounding box center [773, 664] width 71 height 23
click at [868, 685] on link "Yes" at bounding box center [865, 678] width 48 height 27
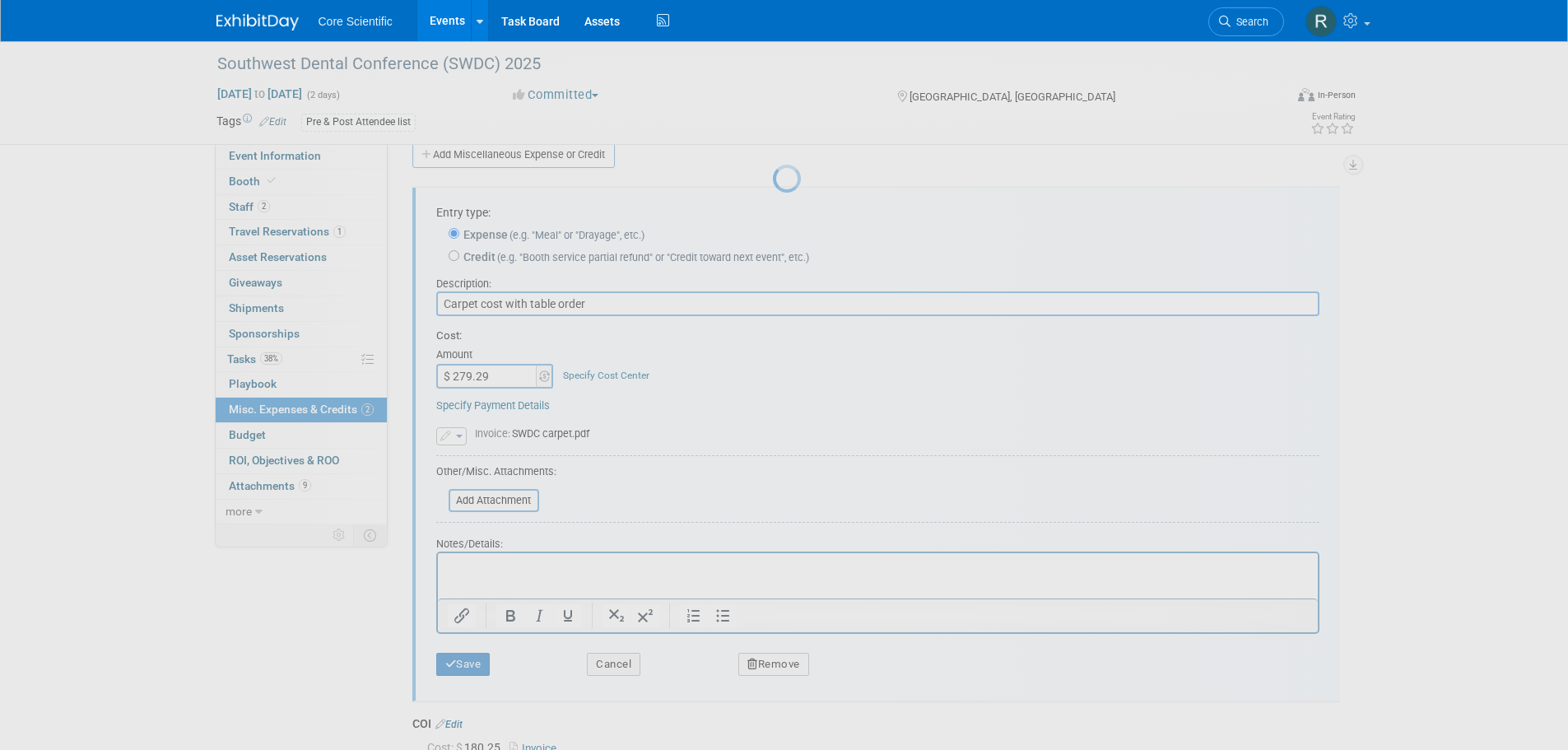
scroll to position [17, 0]
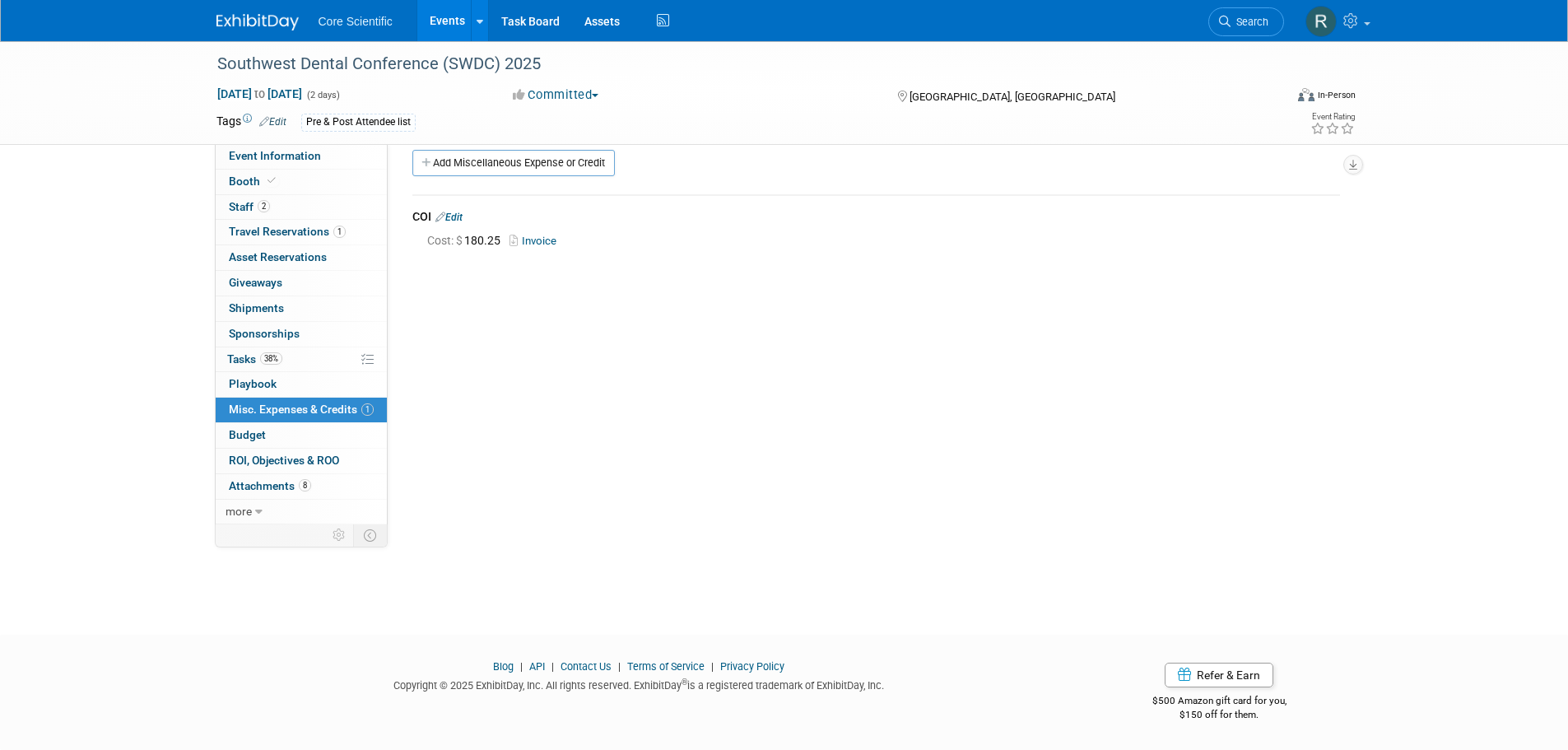
click at [244, 30] on img at bounding box center [257, 22] width 82 height 17
